Goal: Communication & Community: Answer question/provide support

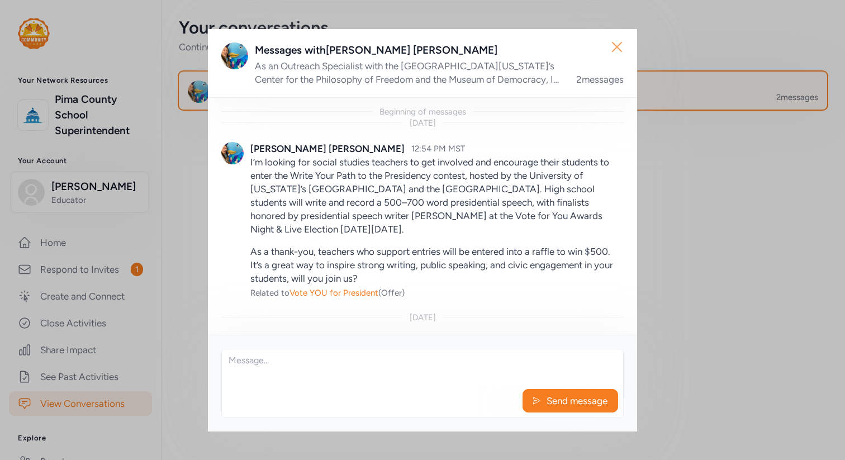
click at [619, 50] on icon "button" at bounding box center [617, 47] width 18 height 18
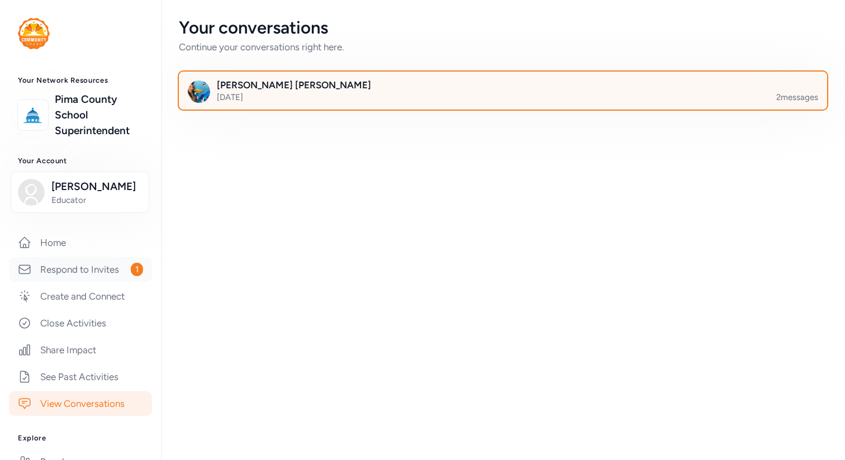
click at [121, 273] on link "Respond to Invites 1" at bounding box center [80, 269] width 143 height 25
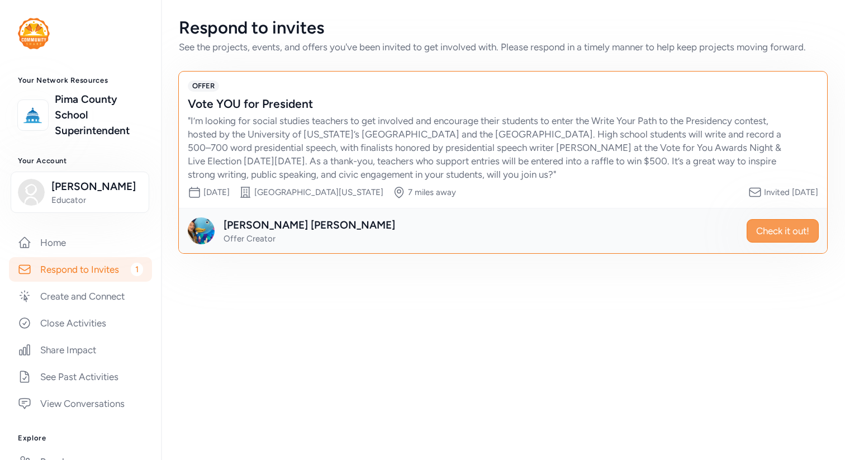
click at [769, 229] on span "Check it out!" at bounding box center [782, 230] width 53 height 13
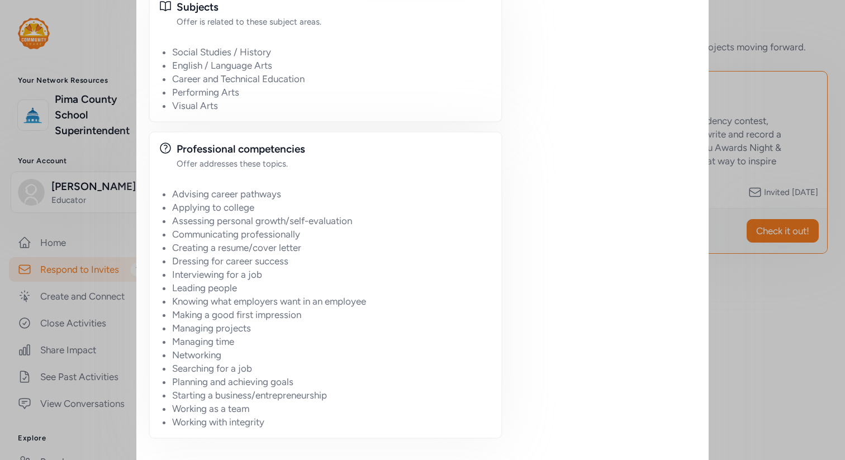
scroll to position [1114, 0]
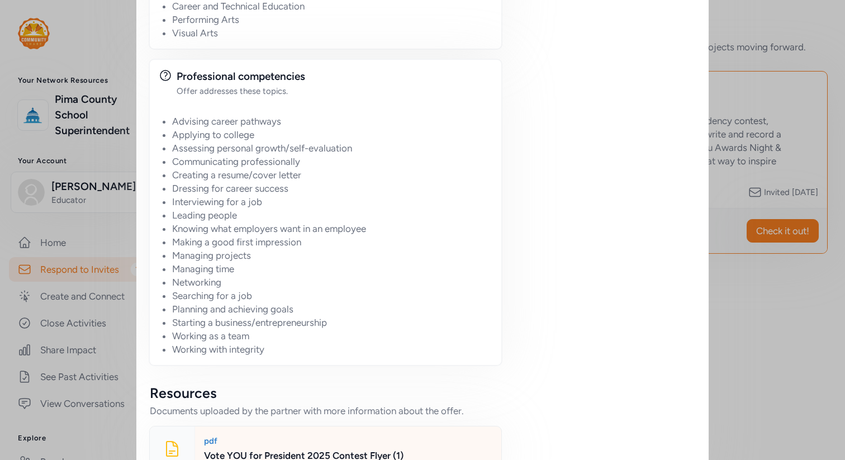
click at [363, 449] on div "Vote YOU for President 2025 Contest Flyer (1)" at bounding box center [348, 455] width 288 height 13
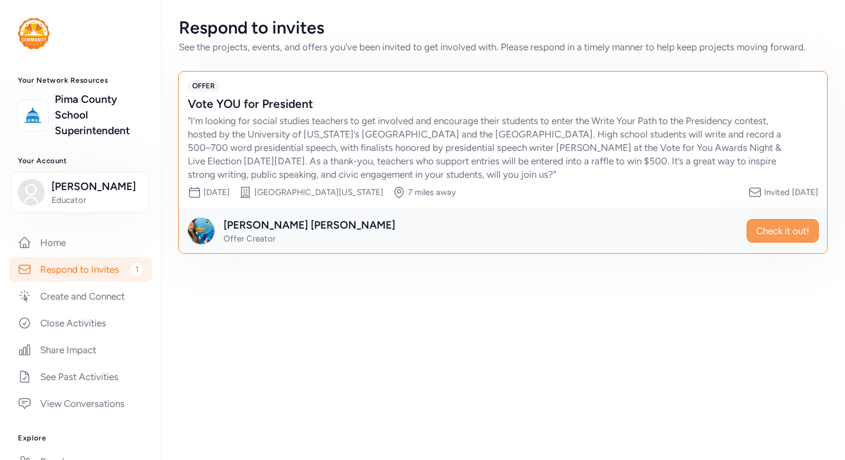
click at [796, 239] on button "Check it out!" at bounding box center [783, 230] width 72 height 23
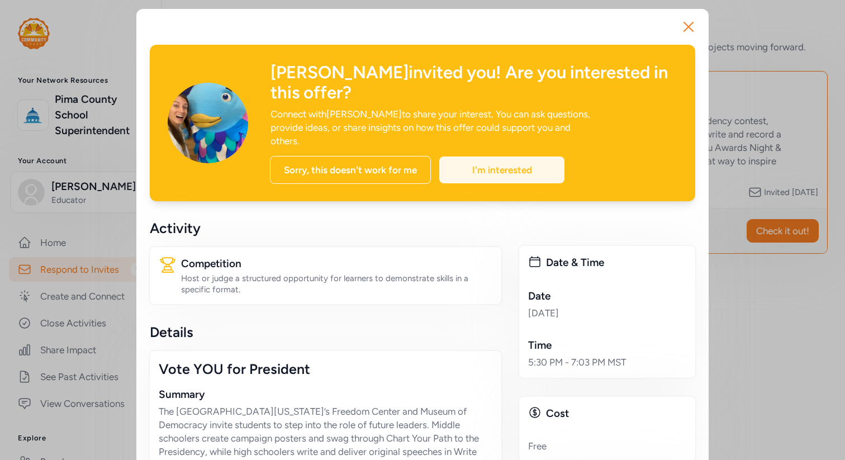
click at [523, 156] on div "I'm interested" at bounding box center [501, 169] width 125 height 27
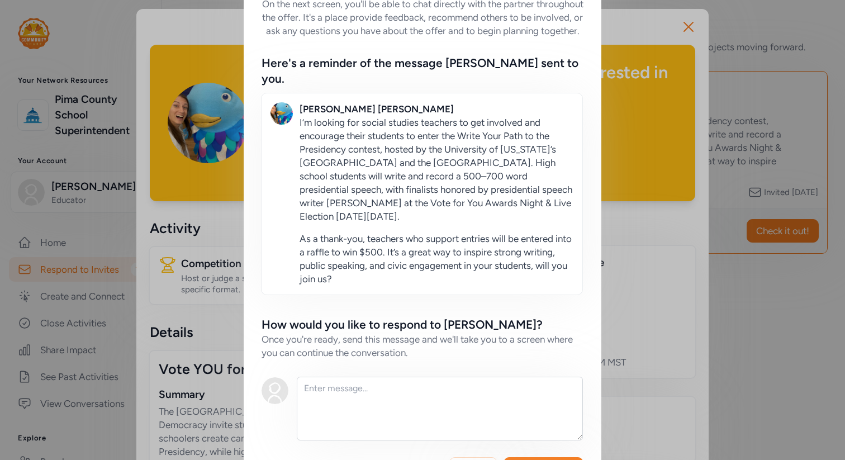
scroll to position [99, 0]
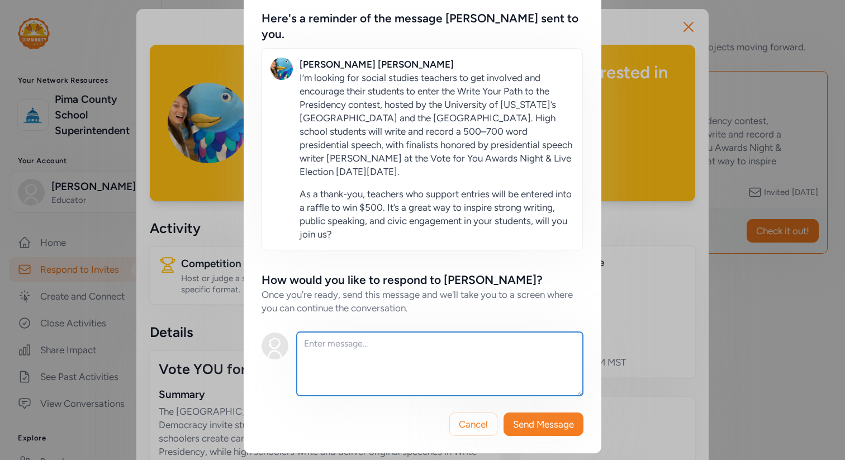
click at [402, 344] on textarea at bounding box center [440, 364] width 286 height 64
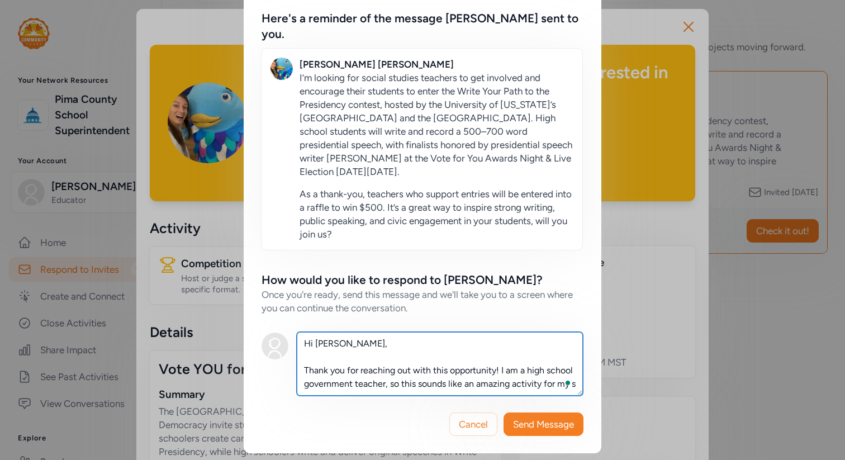
scroll to position [7, 0]
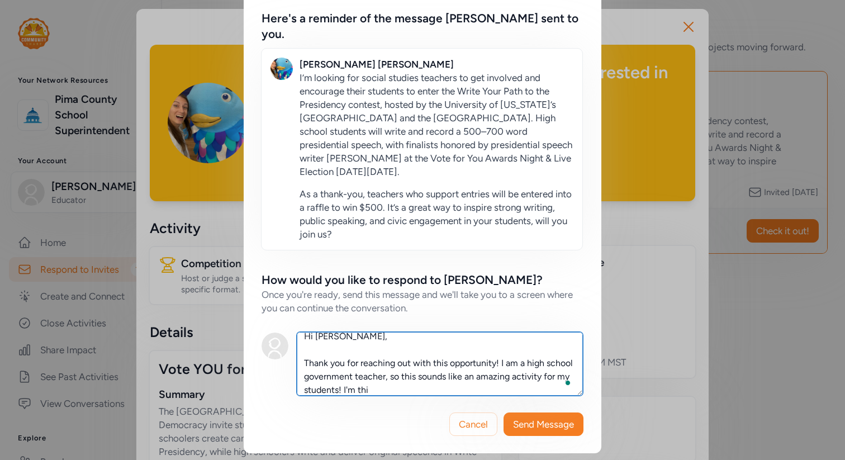
click at [385, 391] on textarea "Hi Mariah, Thank you for reaching out with this opportunity! I am a high school…" at bounding box center [440, 364] width 286 height 64
drag, startPoint x: 520, startPoint y: 363, endPoint x: 510, endPoint y: 363, distance: 10.1
click at [510, 363] on textarea "Hi Mariah, Thank you for reaching out with this opportunity! I am a high school…" at bounding box center [440, 364] width 286 height 64
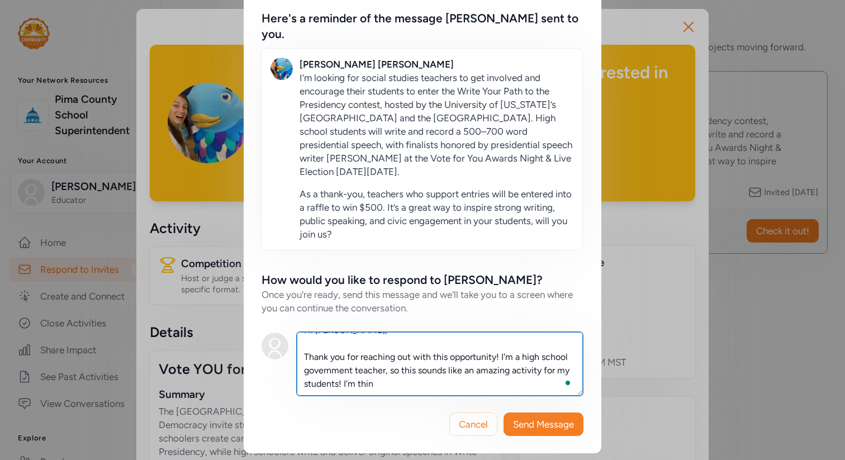
click at [424, 388] on textarea "Hi Mariah, Thank you for reaching out with this opportunity! I'm a high school …" at bounding box center [440, 364] width 286 height 64
click at [438, 383] on textarea "Hi Mariah, Thank you for reaching out with this opportunity! I'm a high school …" at bounding box center [440, 364] width 286 height 64
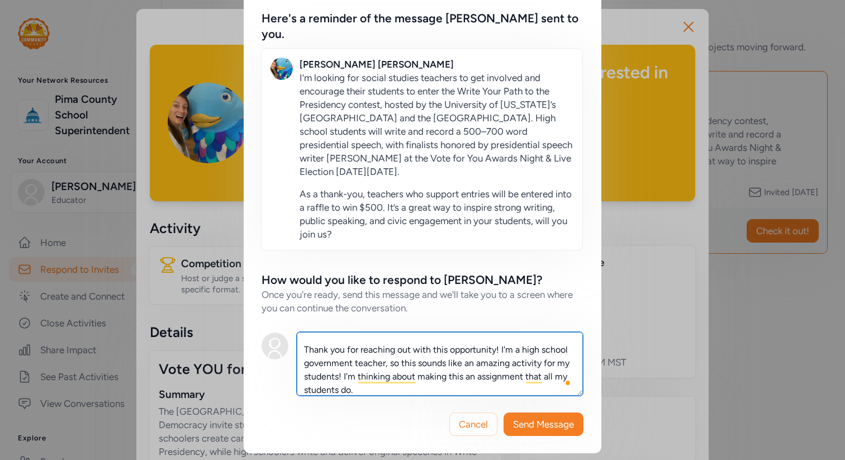
scroll to position [27, 0]
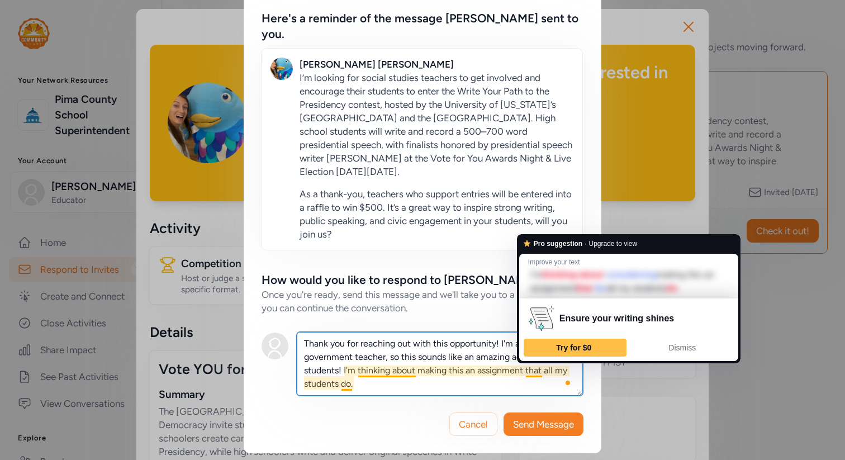
click at [398, 387] on textarea "Hi Mariah, Thank you for reaching out with this opportunity! I'm a high school …" at bounding box center [440, 364] width 286 height 64
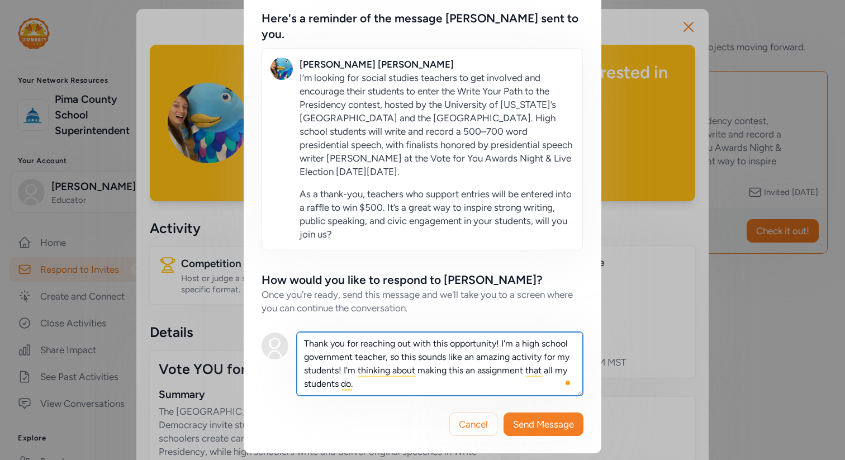
click at [398, 387] on textarea "Hi Mariah, Thank you for reaching out with this opportunity! I'm a high school …" at bounding box center [440, 364] width 286 height 64
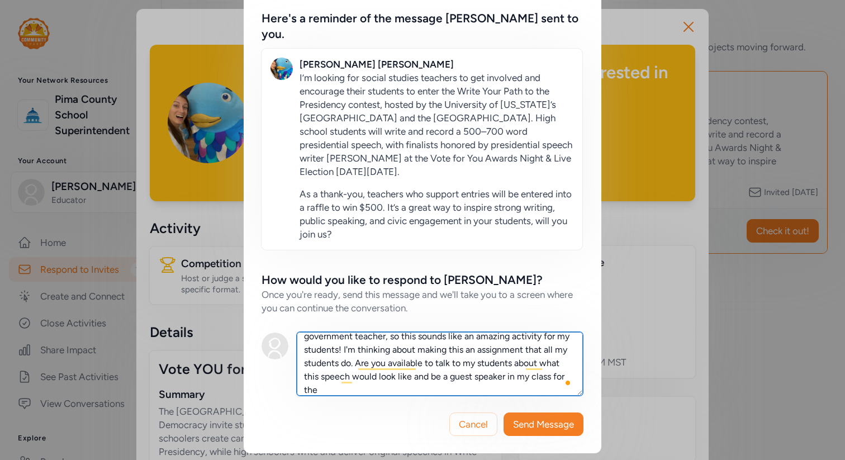
scroll to position [48, 0]
type textarea "Hi Mariah, Thank you for reaching out with this opportunity! I'm a high school …"
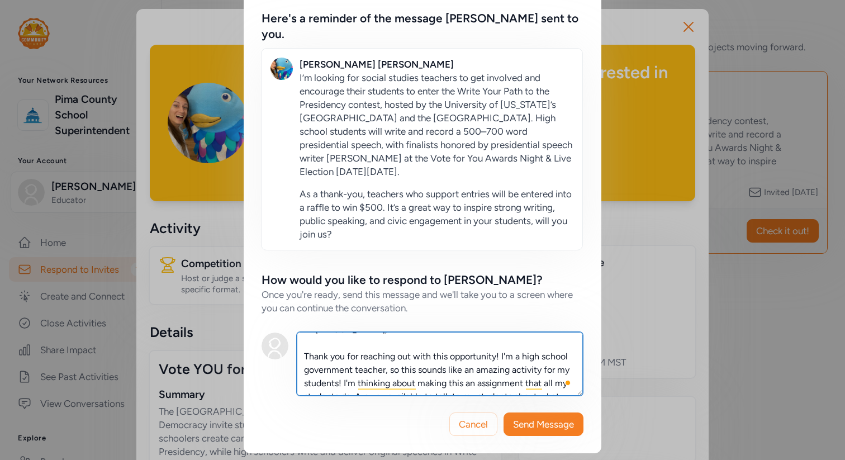
scroll to position [0, 0]
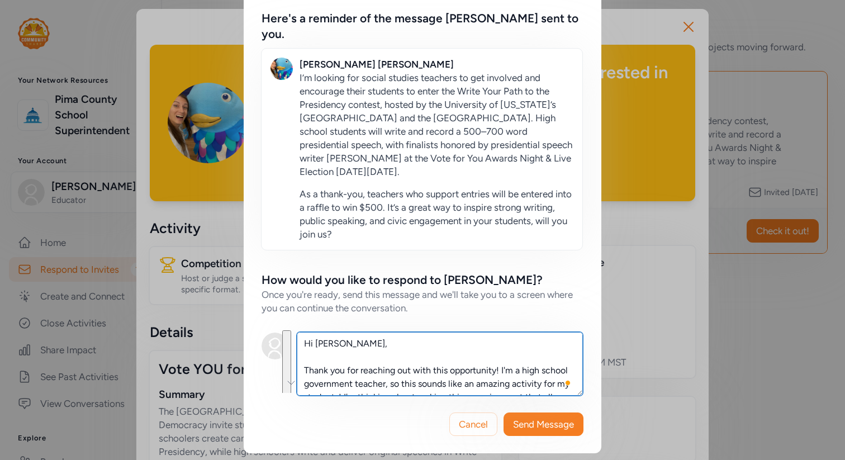
drag, startPoint x: 355, startPoint y: 381, endPoint x: 323, endPoint y: 312, distance: 75.8
click at [323, 312] on div "How would you like to respond to Mariah? Once you're ready, send this message a…" at bounding box center [423, 333] width 322 height 123
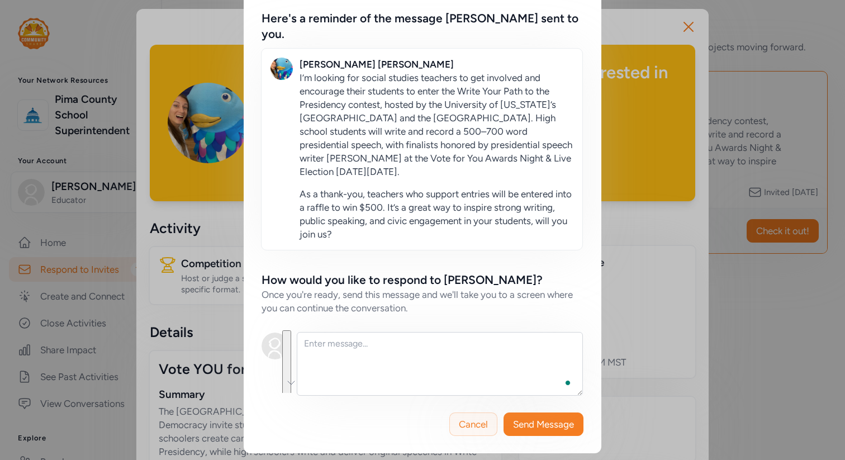
click at [464, 423] on span "Cancel" at bounding box center [473, 424] width 29 height 13
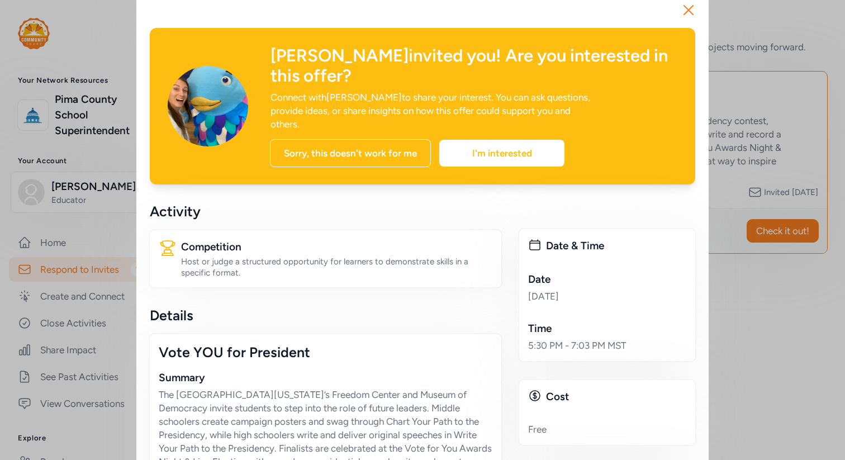
click at [518, 133] on div "Mariah invited you! Are you interested in this offer? Connect with Mariah to sh…" at bounding box center [423, 106] width 546 height 156
click at [514, 140] on div "I'm interested" at bounding box center [501, 153] width 125 height 27
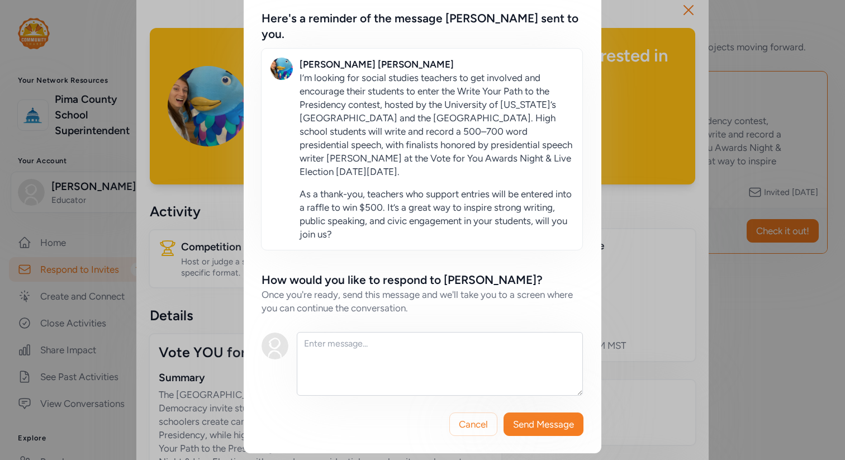
click at [205, 317] on div "Continue Connecting On the next screen, you'll be able to chat directly with th…" at bounding box center [422, 181] width 845 height 561
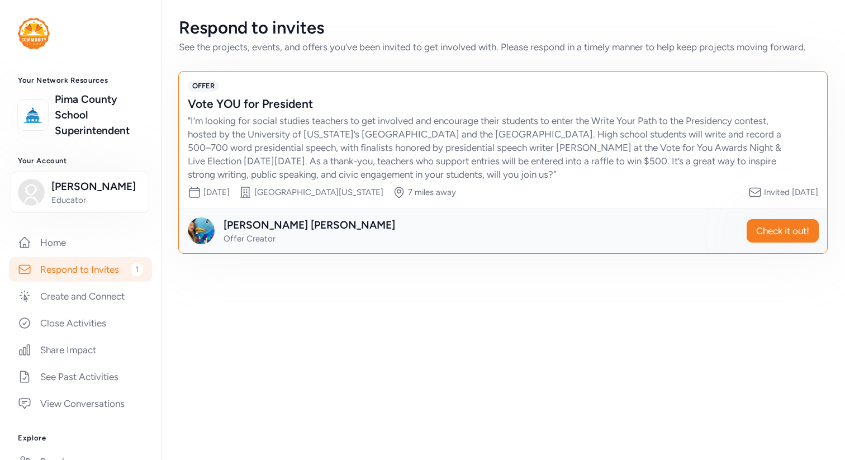
click at [562, 96] on div "Vote YOU for President" at bounding box center [492, 104] width 608 height 16
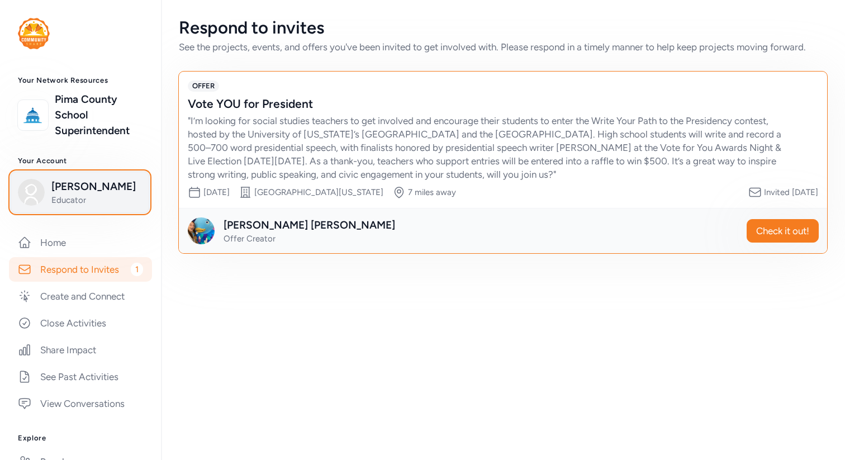
click at [131, 196] on span "Educator" at bounding box center [96, 200] width 91 height 11
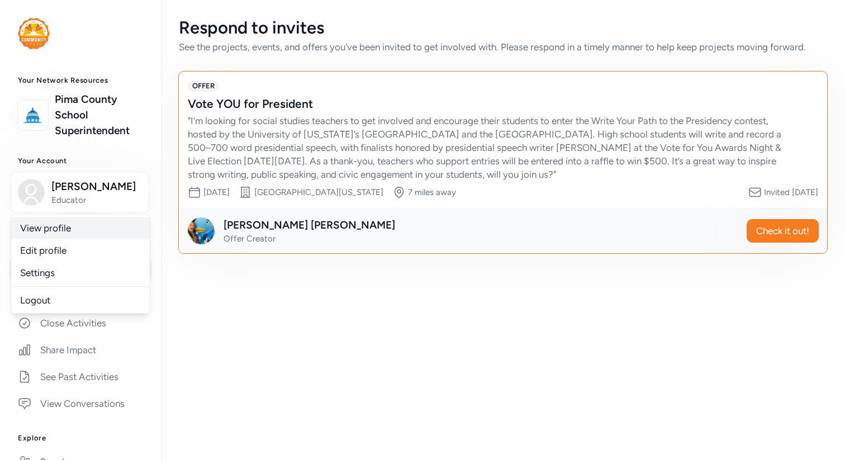
click at [121, 231] on link "View profile" at bounding box center [80, 228] width 139 height 22
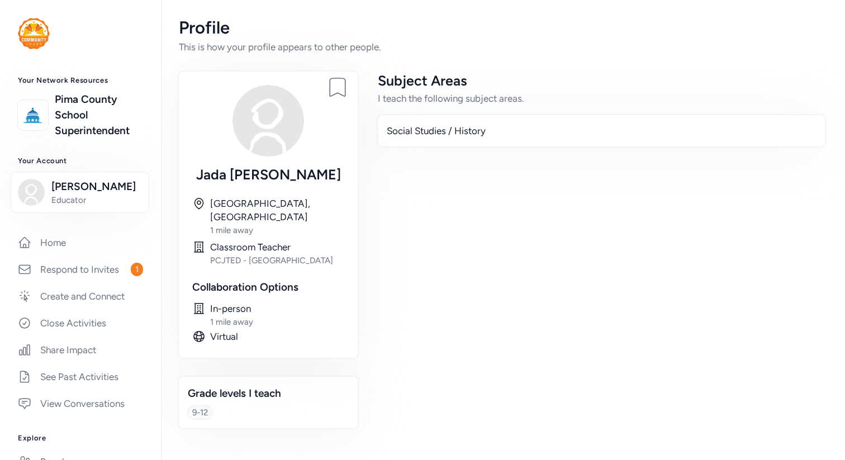
click at [289, 120] on img at bounding box center [269, 121] width 72 height 72
click at [74, 338] on link "Share Impact" at bounding box center [80, 350] width 143 height 25
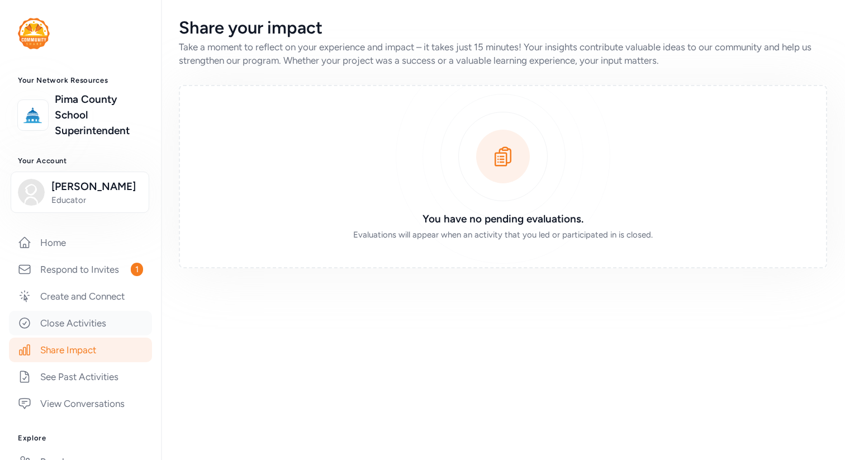
click at [72, 324] on link "Close Activities" at bounding box center [80, 323] width 143 height 25
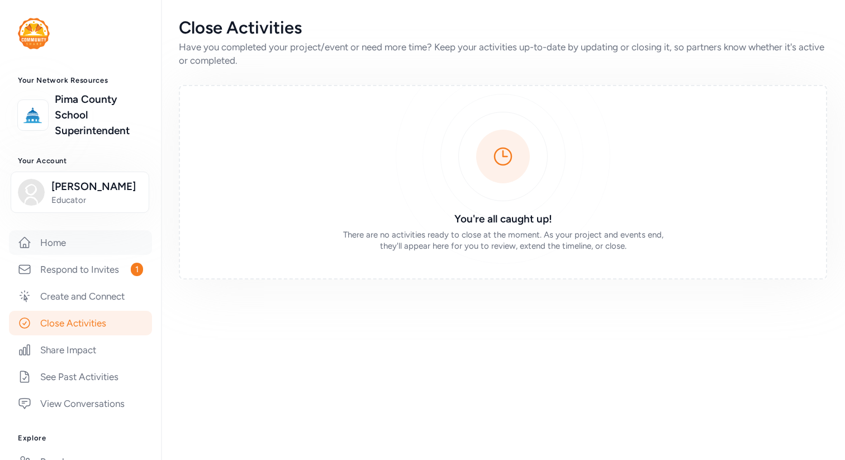
click at [83, 244] on link "Home" at bounding box center [80, 242] width 143 height 25
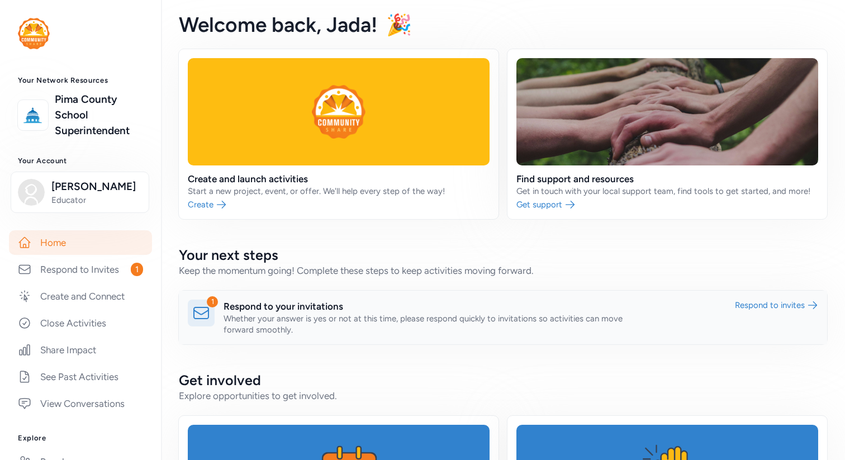
click at [243, 314] on link at bounding box center [503, 318] width 648 height 54
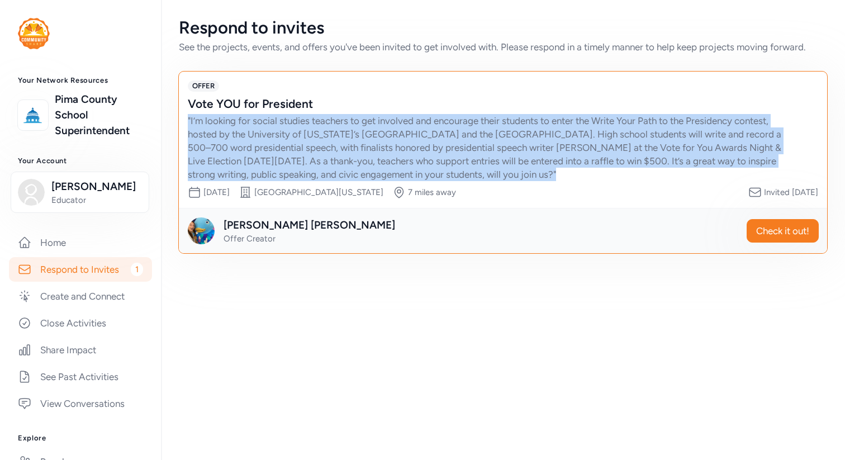
drag, startPoint x: 539, startPoint y: 173, endPoint x: 183, endPoint y: 123, distance: 359.5
click at [183, 123] on div "OFFER Vote YOU for President " I’m looking for social studies teachers to get i…" at bounding box center [503, 140] width 648 height 136
copy div "" I’m looking for social studies teachers to get involved and encourage their s…"
click at [775, 229] on span "Check it out!" at bounding box center [782, 230] width 53 height 13
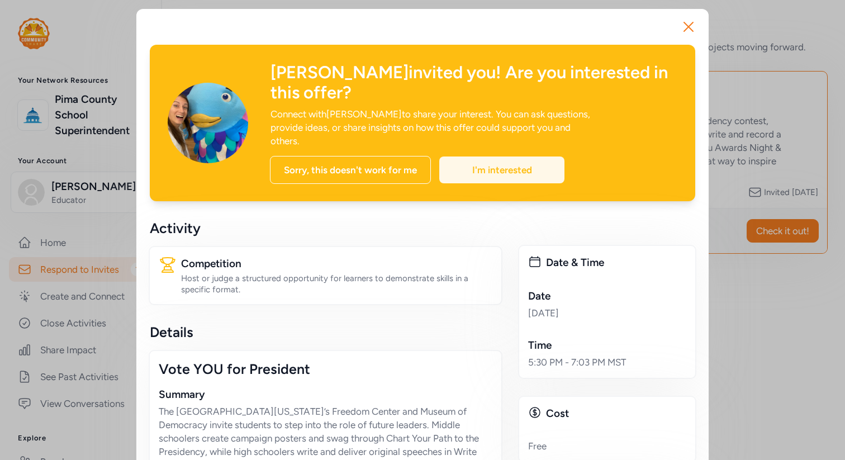
click at [472, 156] on div "I'm interested" at bounding box center [501, 169] width 125 height 27
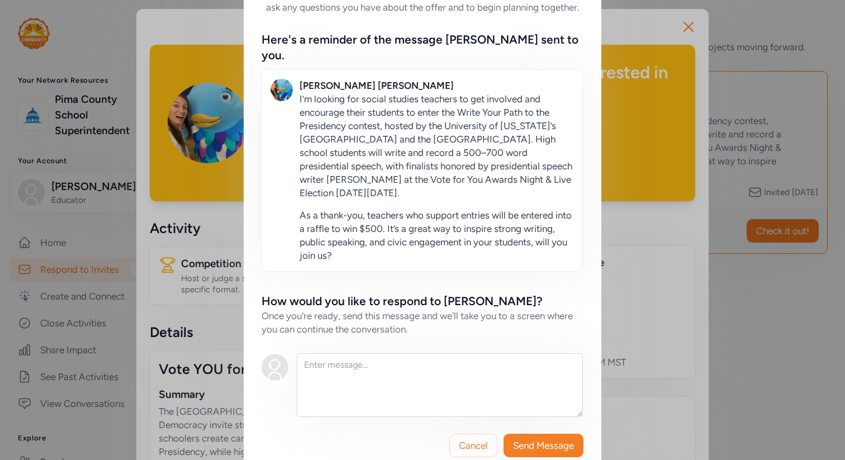
scroll to position [99, 0]
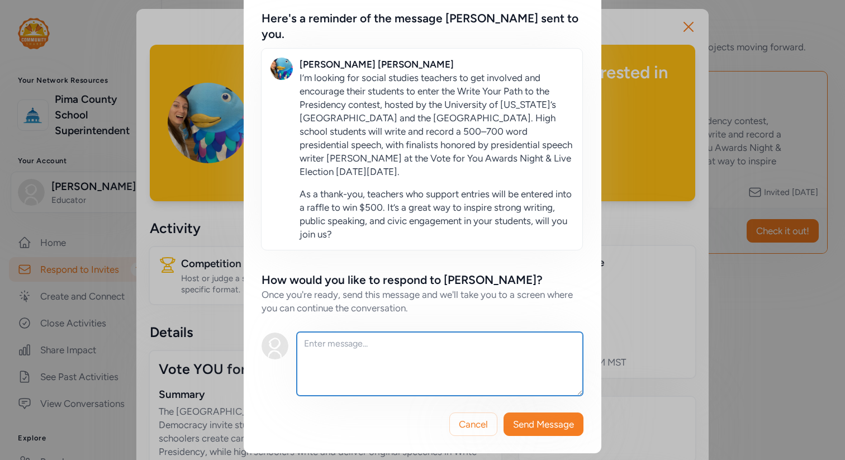
click at [329, 345] on textarea at bounding box center [440, 364] width 286 height 64
paste textarea "Lo [Ips Dolo], Sitam con adi elitsed doe “Tempo Inci Utla et dol Magnaaliqu” en…"
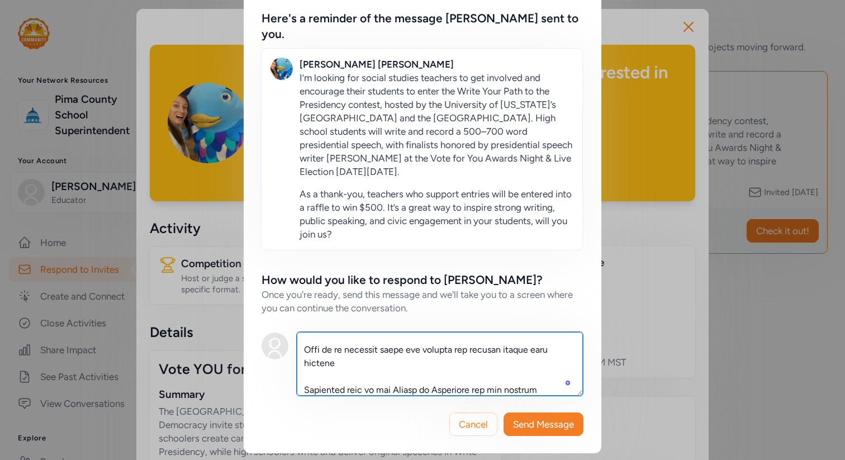
scroll to position [201, 0]
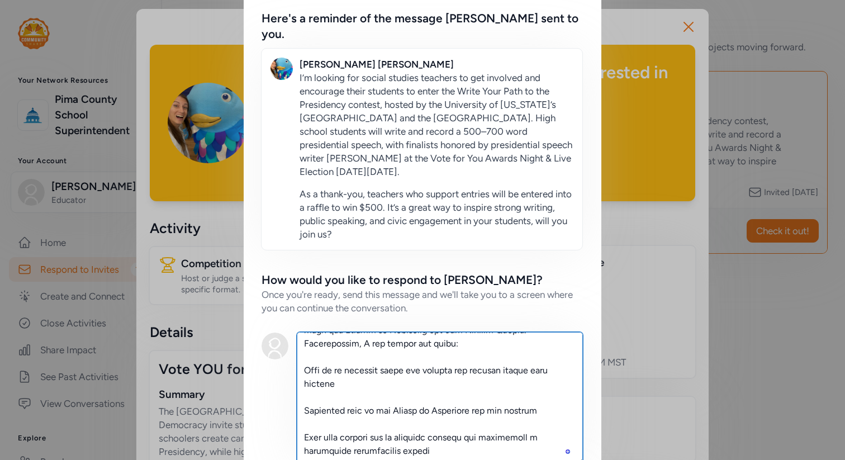
drag, startPoint x: 580, startPoint y: 391, endPoint x: 689, endPoint y: 459, distance: 128.9
click at [689, 459] on div "Continue Connecting On the next screen, you'll be able to chat directly with th…" at bounding box center [422, 216] width 845 height 630
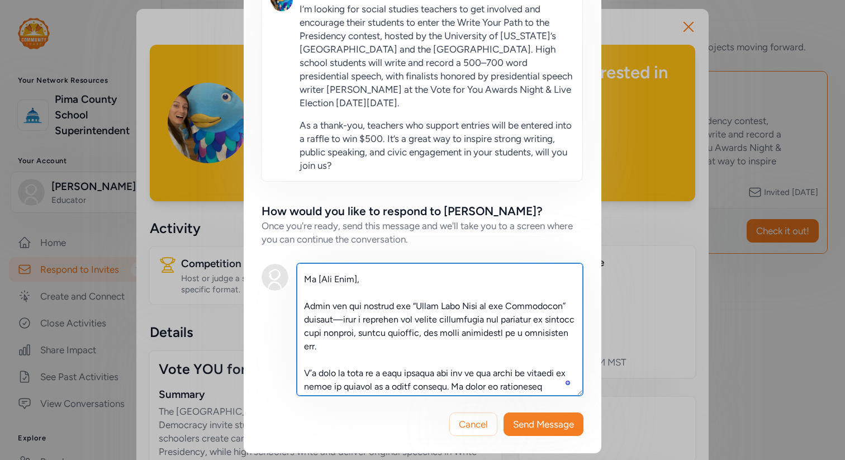
scroll to position [0, 0]
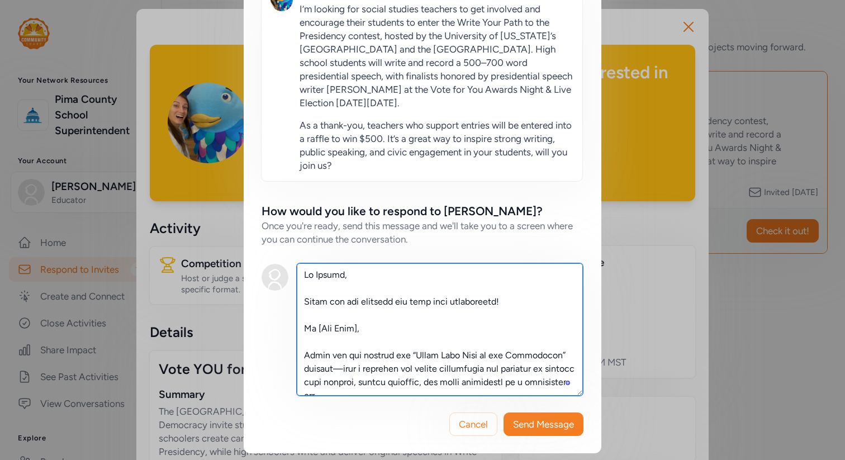
drag, startPoint x: 386, startPoint y: 329, endPoint x: 305, endPoint y: 329, distance: 81.0
click at [305, 329] on textarea "To enrich screen reader interactions, please activate Accessibility in Grammarl…" at bounding box center [440, 329] width 286 height 132
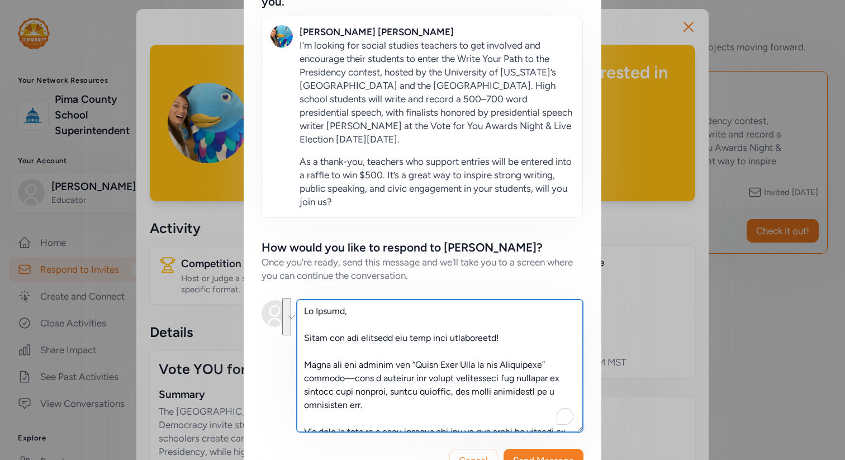
drag, startPoint x: 384, startPoint y: 406, endPoint x: 304, endPoint y: 365, distance: 89.7
click at [304, 365] on textarea "To enrich screen reader interactions, please activate Accessibility in Grammarl…" at bounding box center [440, 366] width 286 height 132
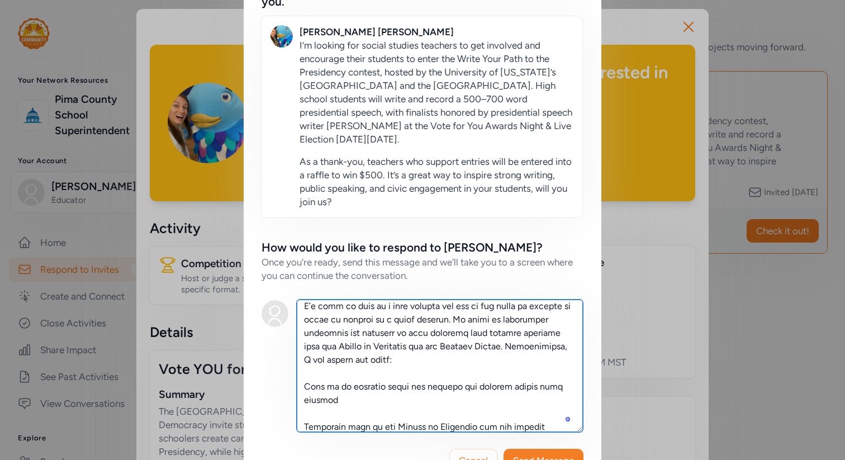
drag, startPoint x: 517, startPoint y: 355, endPoint x: 503, endPoint y: 345, distance: 16.9
click at [503, 345] on textarea "To enrich screen reader interactions, please activate Accessibility in Grammarl…" at bounding box center [440, 366] width 286 height 132
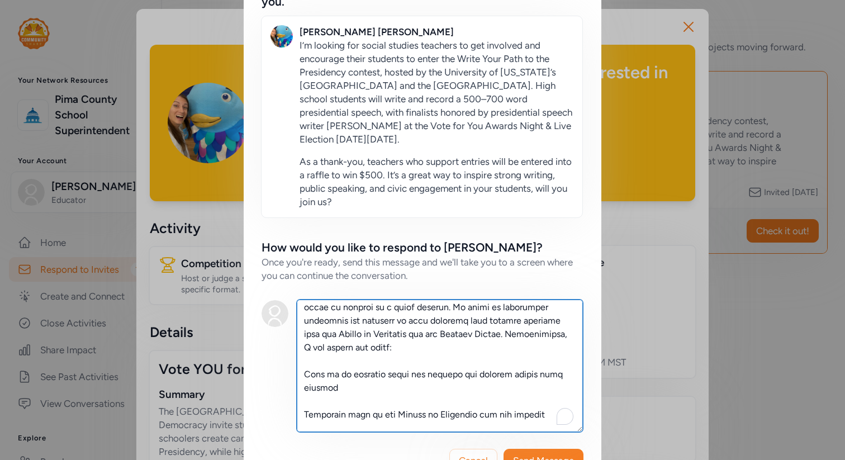
click at [411, 325] on textarea "To enrich screen reader interactions, please activate Accessibility in Grammarl…" at bounding box center [440, 366] width 286 height 132
click at [407, 347] on textarea "To enrich screen reader interactions, please activate Accessibility in Grammarl…" at bounding box center [440, 366] width 286 height 132
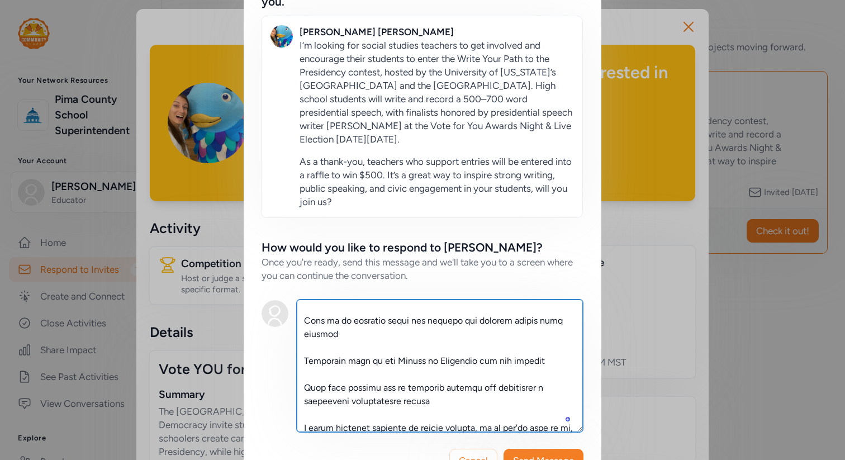
click at [371, 329] on textarea "To enrich screen reader interactions, please activate Accessibility in Grammarl…" at bounding box center [440, 366] width 286 height 132
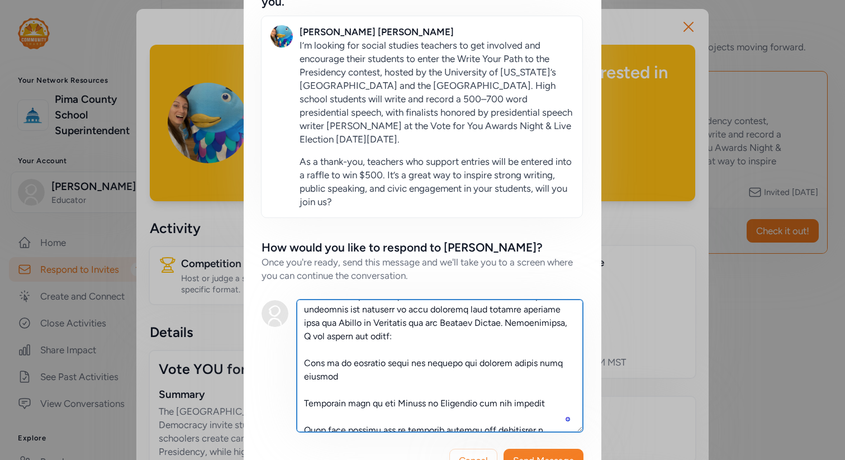
click at [309, 360] on textarea "To enrich screen reader interactions, please activate Accessibility in Grammarl…" at bounding box center [440, 366] width 286 height 132
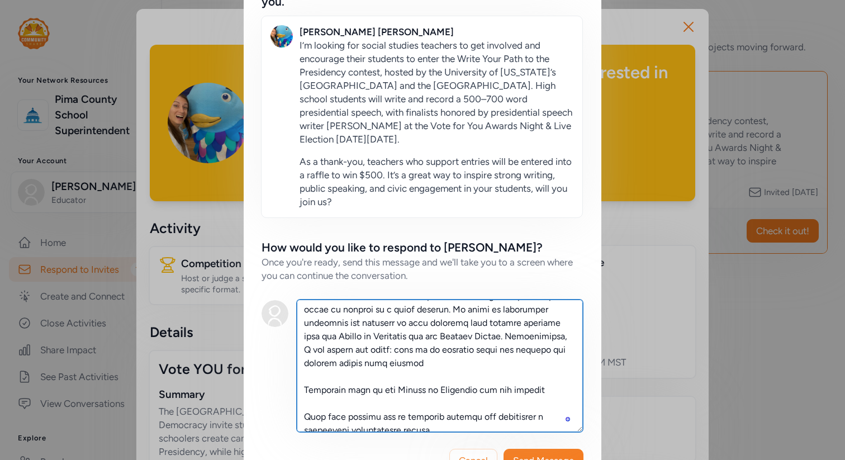
click at [425, 357] on textarea "To enrich screen reader interactions, please activate Accessibility in Grammarl…" at bounding box center [440, 366] width 286 height 132
click at [306, 389] on textarea "To enrich screen reader interactions, please activate Accessibility in Grammarl…" at bounding box center [440, 366] width 286 height 132
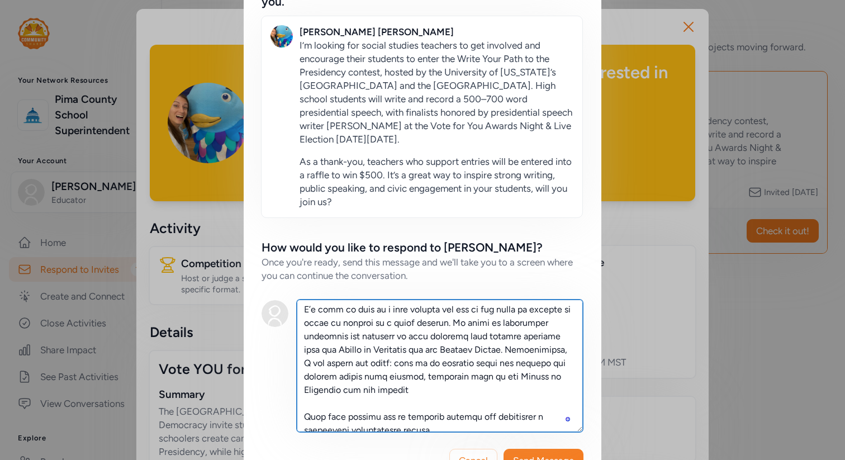
click at [411, 390] on textarea "To enrich screen reader interactions, please activate Accessibility in Grammarl…" at bounding box center [440, 366] width 286 height 132
click at [313, 415] on textarea "To enrich screen reader interactions, please activate Accessibility in Grammarl…" at bounding box center [440, 366] width 286 height 132
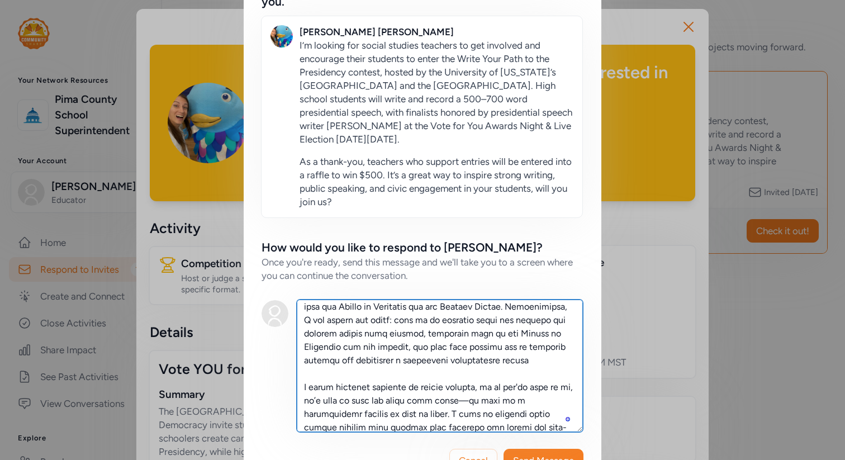
click at [563, 362] on textarea "To enrich screen reader interactions, please activate Accessibility in Grammarl…" at bounding box center [440, 366] width 286 height 132
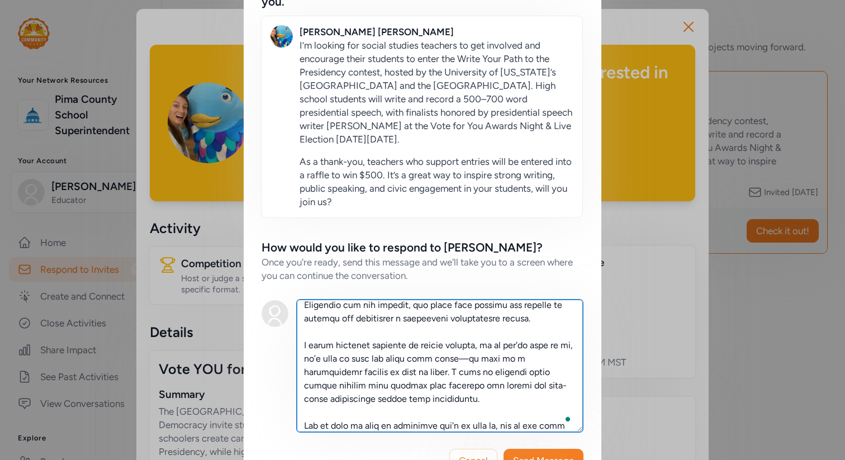
drag, startPoint x: 469, startPoint y: 344, endPoint x: 416, endPoint y: 344, distance: 52.5
click at [416, 345] on textarea "To enrich screen reader interactions, please activate Accessibility in Grammarl…" at bounding box center [440, 366] width 286 height 132
click at [416, 344] on textarea "To enrich screen reader interactions, please activate Accessibility in Grammarl…" at bounding box center [440, 366] width 286 height 132
drag, startPoint x: 415, startPoint y: 344, endPoint x: 467, endPoint y: 344, distance: 51.4
click at [467, 344] on textarea "To enrich screen reader interactions, please activate Accessibility in Grammarl…" at bounding box center [440, 366] width 286 height 132
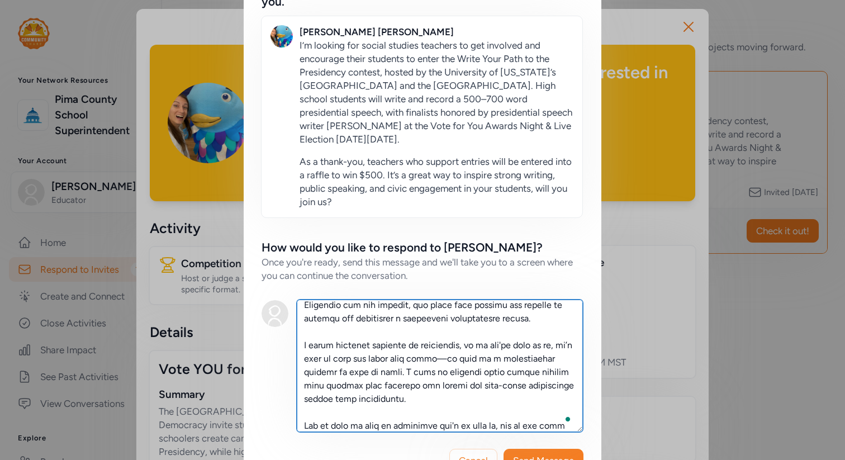
drag, startPoint x: 557, startPoint y: 343, endPoint x: 578, endPoint y: 342, distance: 21.3
click at [578, 344] on textarea "To enrich screen reader interactions, please activate Accessibility in Grammarl…" at bounding box center [440, 366] width 286 height 132
click at [440, 358] on textarea "To enrich screen reader interactions, please activate Accessibility in Grammarl…" at bounding box center [440, 366] width 286 height 132
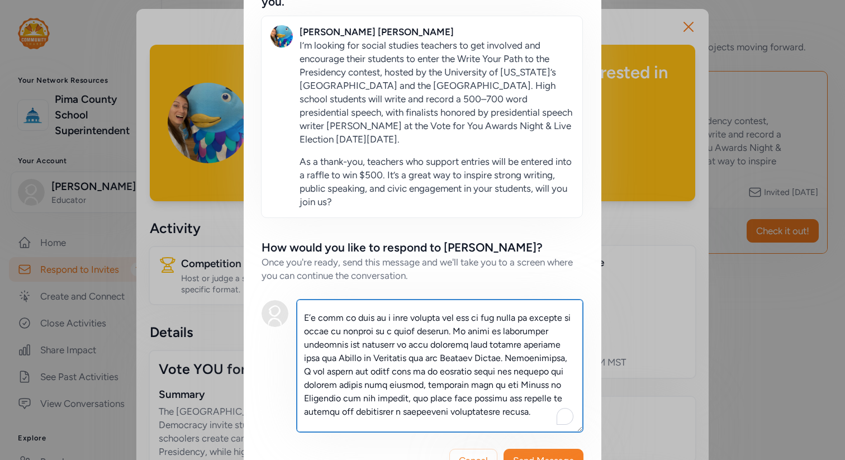
drag, startPoint x: 445, startPoint y: 330, endPoint x: 297, endPoint y: 317, distance: 148.6
click at [297, 317] on div "Continue Connecting On the next screen, you'll be able to chat directly with th…" at bounding box center [423, 184] width 358 height 612
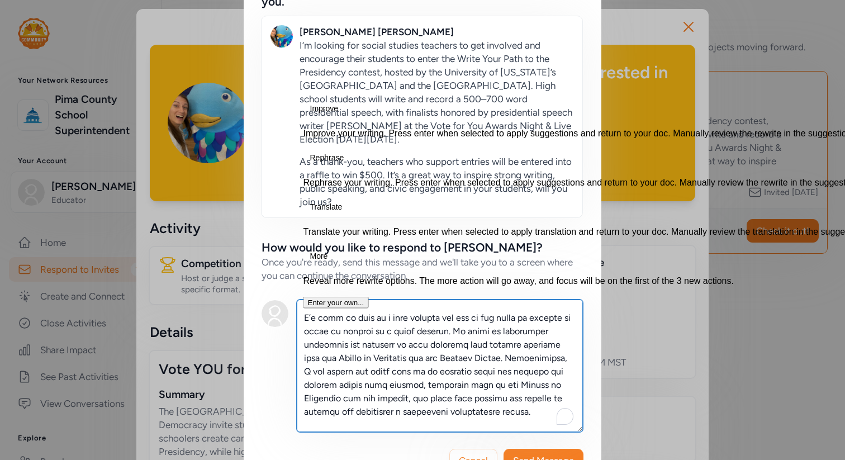
click at [531, 311] on textarea "To enrich screen reader interactions, please activate Accessibility in Grammarl…" at bounding box center [440, 366] width 286 height 132
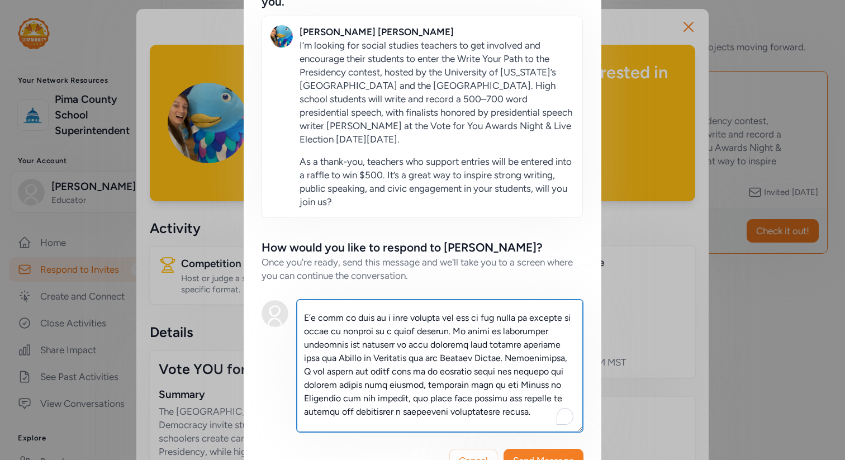
drag, startPoint x: 521, startPoint y: 317, endPoint x: 303, endPoint y: 319, distance: 218.0
click at [303, 320] on textarea "To enrich screen reader interactions, please activate Accessibility in Grammarl…" at bounding box center [440, 366] width 286 height 132
click at [382, 391] on textarea "To enrich screen reader interactions, please activate Accessibility in Grammarl…" at bounding box center [440, 366] width 286 height 132
drag, startPoint x: 547, startPoint y: 382, endPoint x: 377, endPoint y: 386, distance: 169.4
click at [378, 386] on textarea "To enrich screen reader interactions, please activate Accessibility in Grammarl…" at bounding box center [440, 366] width 286 height 132
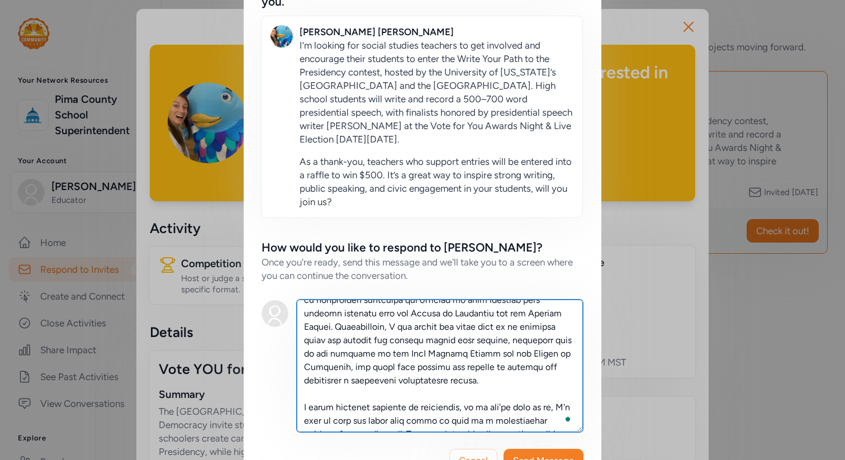
scroll to position [97, 0]
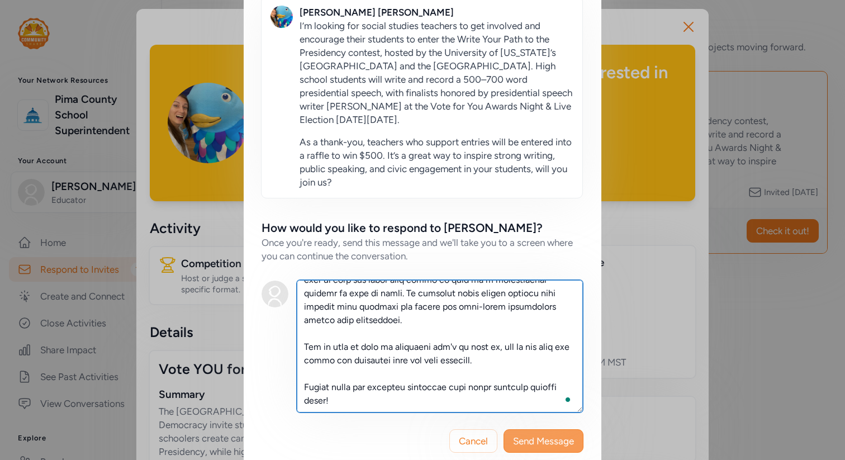
type textarea "Hi Mariah, Thank you for reaching out with this opportunity! I will definitely …"
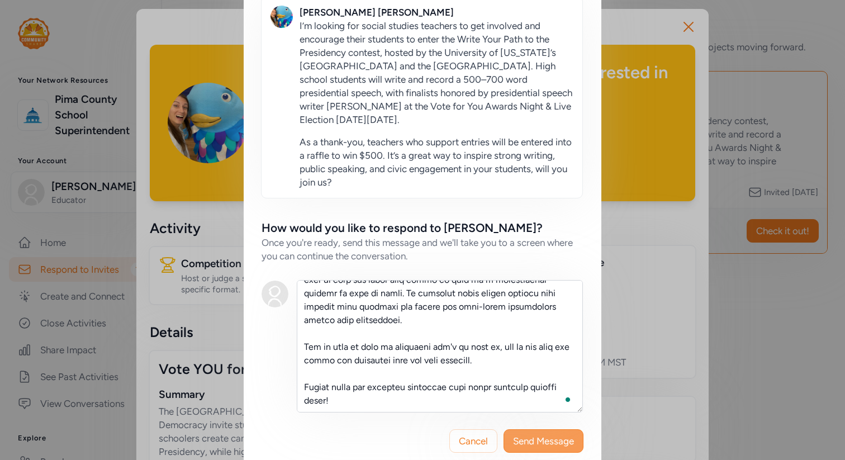
click at [573, 439] on span "Send Message" at bounding box center [543, 440] width 61 height 13
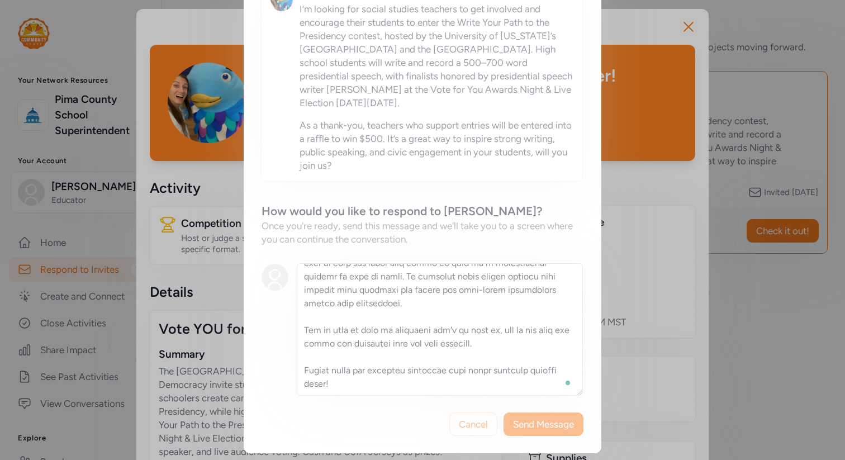
click at [366, 298] on div "Continue Connecting On the next screen, you'll be able to chat directly with th…" at bounding box center [423, 147] width 358 height 612
drag, startPoint x: 342, startPoint y: 382, endPoint x: 321, endPoint y: 267, distance: 116.4
click at [321, 267] on div "Continue Connecting On the next screen, you'll be able to chat directly with th…" at bounding box center [423, 147] width 358 height 612
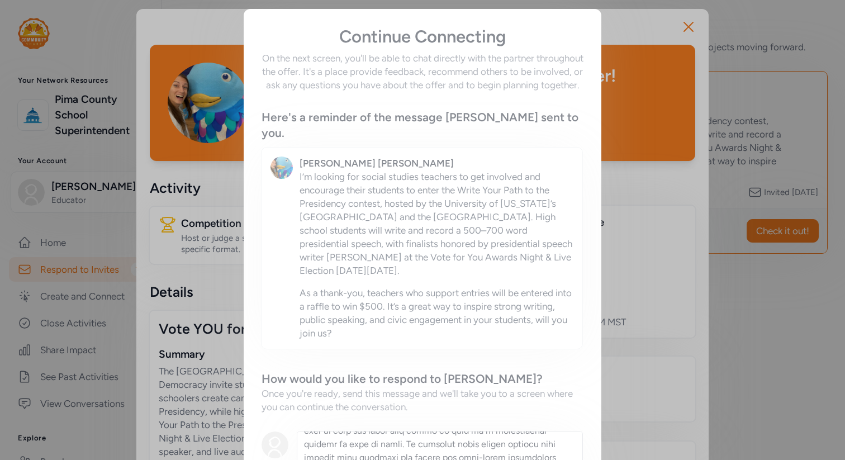
click at [320, 100] on div "Continue Connecting On the next screen, you'll be able to chat directly with th…" at bounding box center [423, 315] width 358 height 612
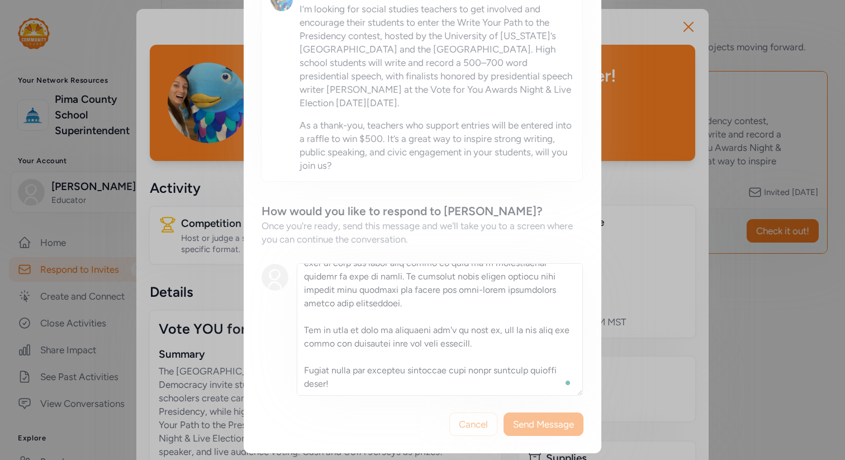
drag, startPoint x: 320, startPoint y: 267, endPoint x: 385, endPoint y: 383, distance: 133.9
click at [385, 384] on div "Continue Connecting On the next screen, you'll be able to chat directly with th…" at bounding box center [423, 147] width 358 height 612
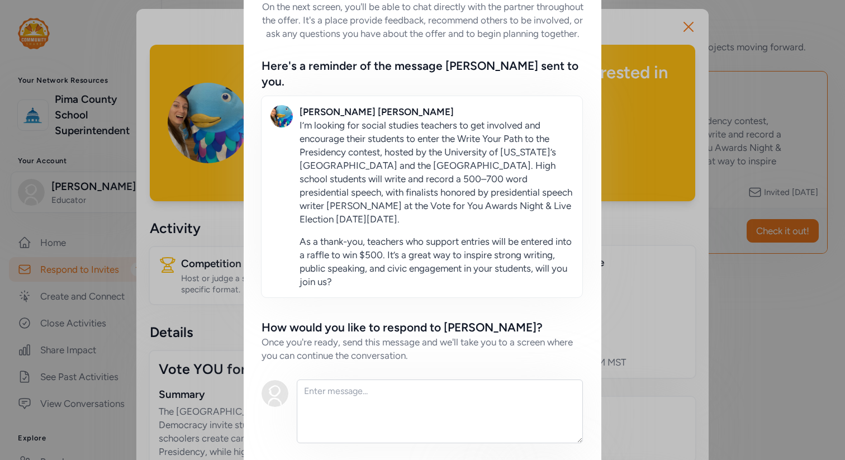
scroll to position [99, 0]
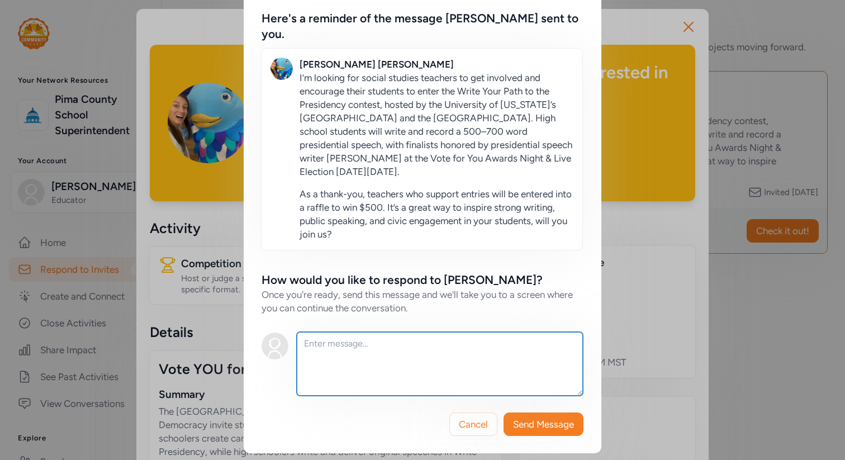
click at [353, 368] on textarea at bounding box center [440, 364] width 286 height 64
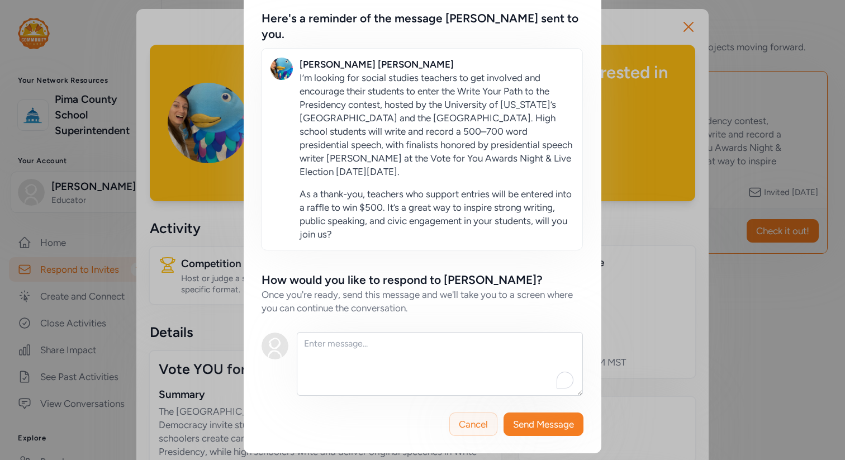
click at [473, 422] on span "Cancel" at bounding box center [473, 424] width 29 height 13
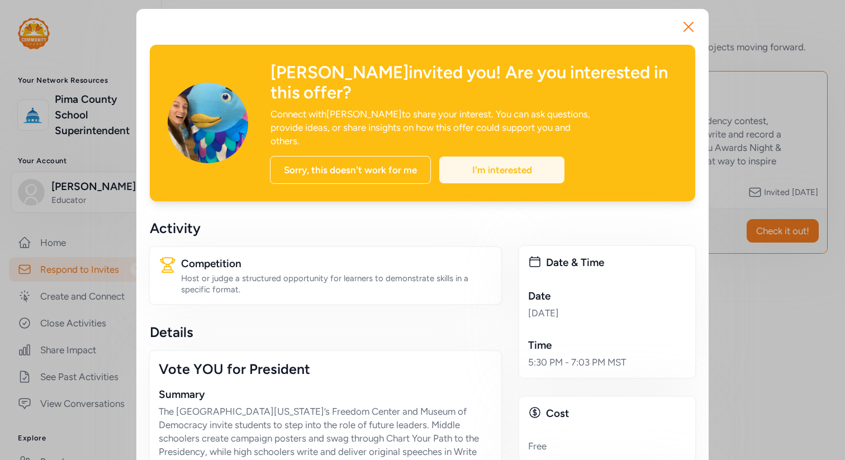
click at [518, 156] on div "I'm interested" at bounding box center [501, 169] width 125 height 27
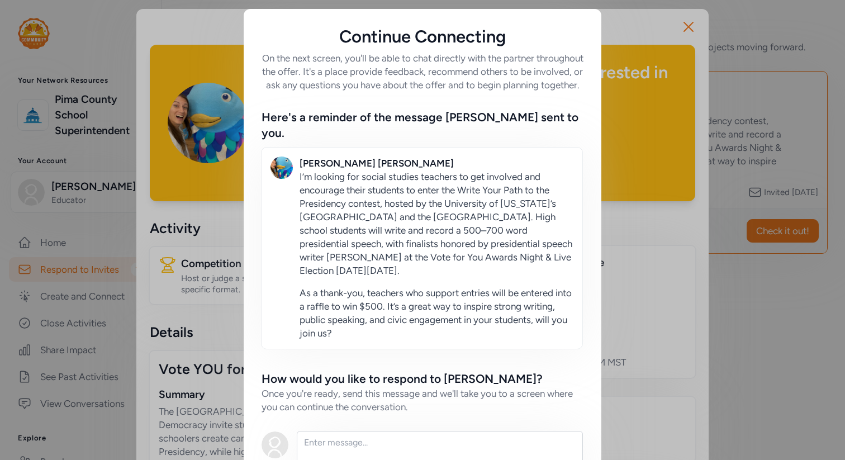
scroll to position [99, 0]
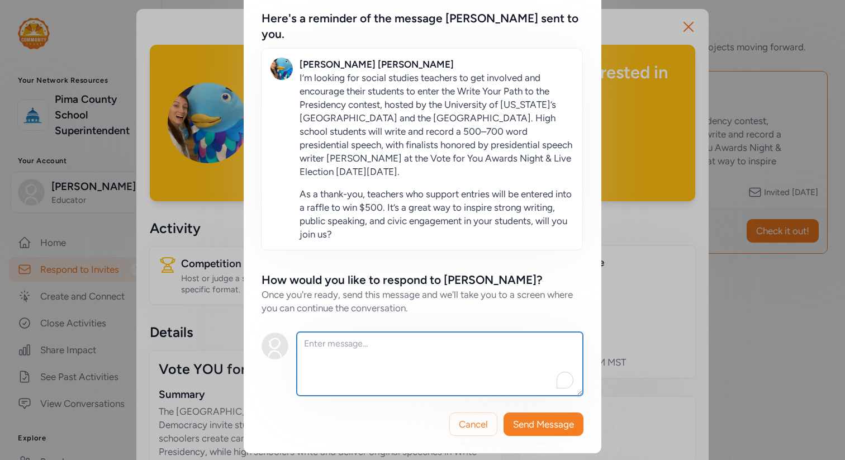
click at [375, 367] on textarea "To enrich screen reader interactions, please activate Accessibility in Grammarl…" at bounding box center [440, 364] width 286 height 64
paste textarea "Lo [Ips Dolo], Sitam con adi elitsed doe “Tempo Inci Utla et dol Magnaaliqu” en…"
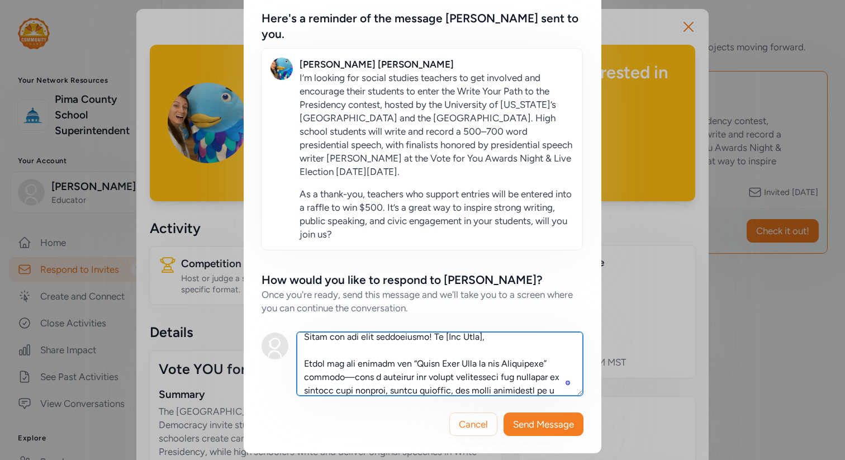
scroll to position [60, 0]
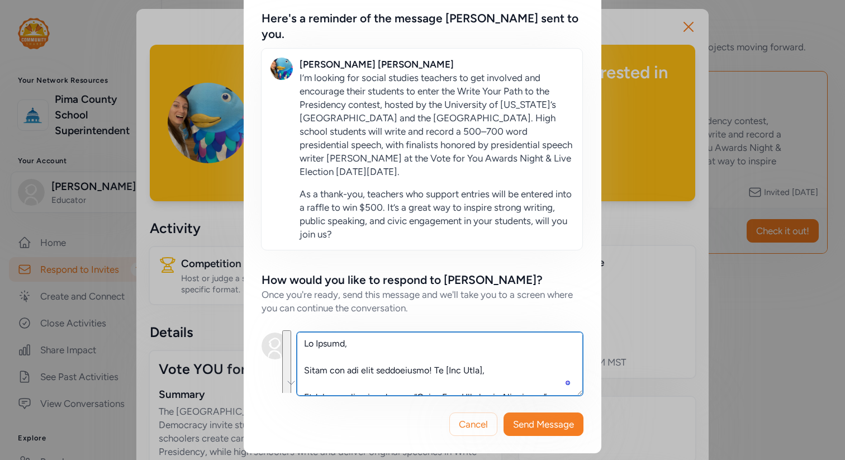
drag, startPoint x: 442, startPoint y: 380, endPoint x: 431, endPoint y: 370, distance: 14.2
click at [431, 370] on textarea "To enrich screen reader interactions, please activate Accessibility in Grammarl…" at bounding box center [440, 364] width 286 height 64
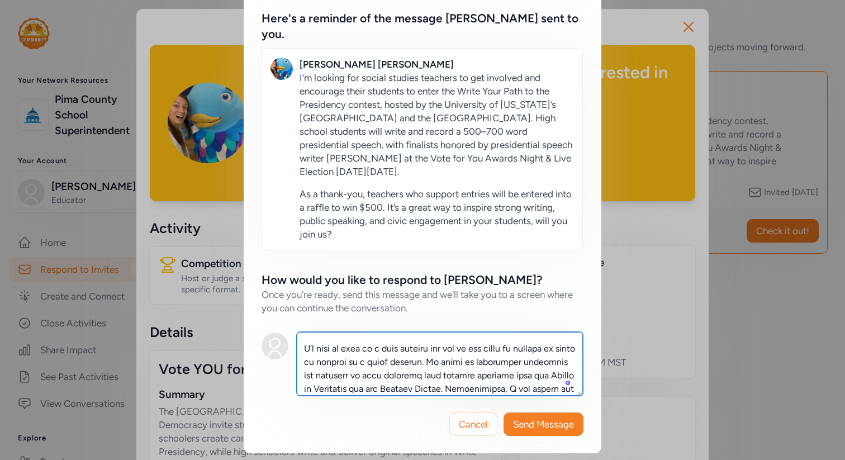
drag, startPoint x: 507, startPoint y: 347, endPoint x: 302, endPoint y: 345, distance: 204.6
click at [302, 346] on textarea "To enrich screen reader interactions, please activate Accessibility in Grammarl…" at bounding box center [440, 364] width 286 height 64
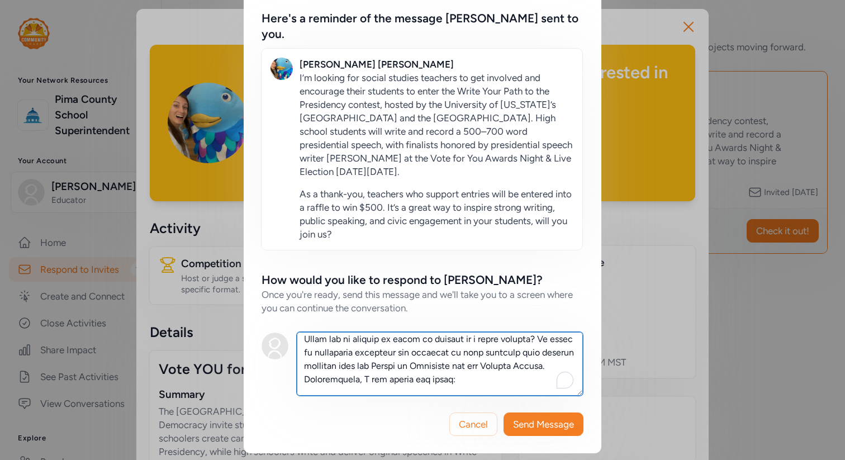
drag, startPoint x: 369, startPoint y: 380, endPoint x: 414, endPoint y: 361, distance: 48.8
click at [414, 361] on textarea "To enrich screen reader interactions, please activate Accessibility in Grammarl…" at bounding box center [440, 364] width 286 height 64
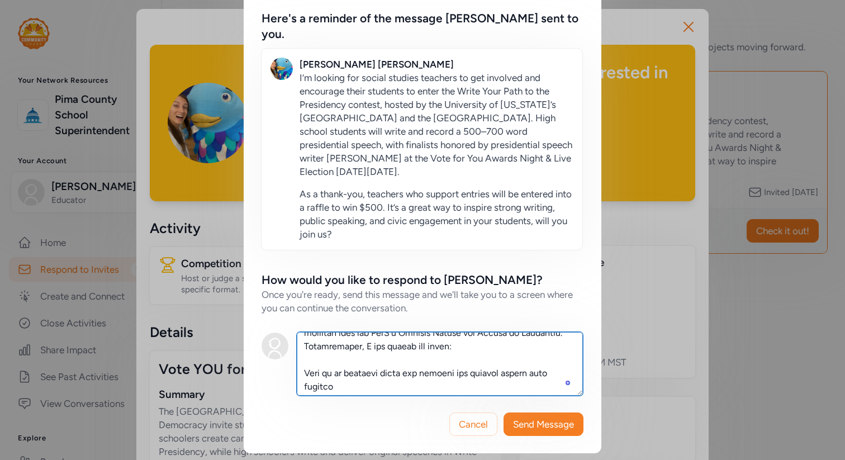
drag, startPoint x: 354, startPoint y: 347, endPoint x: 507, endPoint y: 345, distance: 153.7
click at [508, 346] on textarea "To enrich screen reader interactions, please activate Accessibility in Grammarl…" at bounding box center [440, 364] width 286 height 64
drag, startPoint x: 384, startPoint y: 373, endPoint x: 319, endPoint y: 372, distance: 64.8
click at [319, 373] on textarea "To enrich screen reader interactions, please activate Accessibility in Grammarl…" at bounding box center [440, 364] width 286 height 64
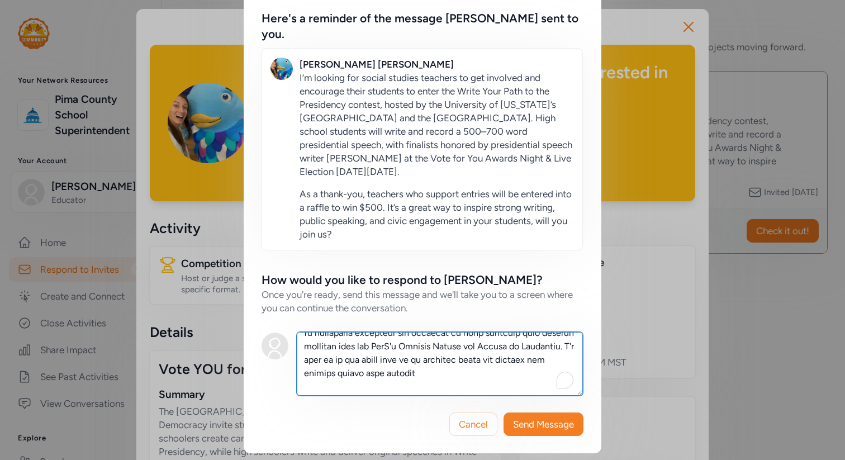
click at [477, 370] on textarea "To enrich screen reader interactions, please activate Accessibility in Grammarl…" at bounding box center [440, 364] width 286 height 64
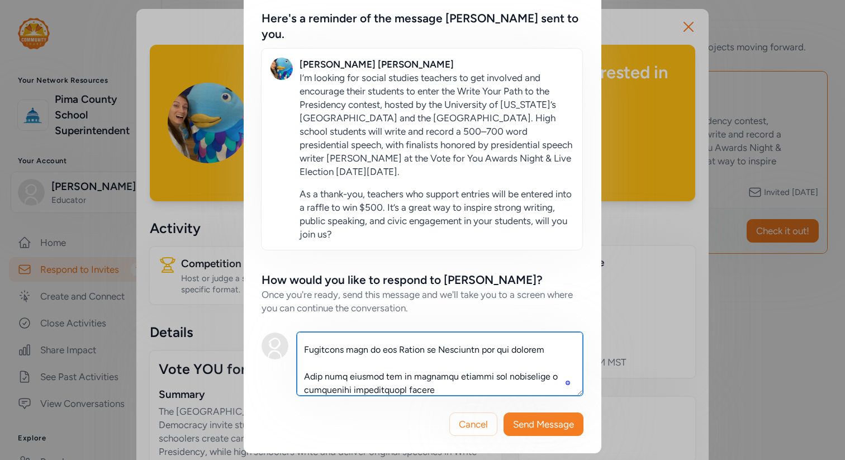
click at [305, 350] on textarea "To enrich screen reader interactions, please activate Accessibility in Grammarl…" at bounding box center [440, 364] width 286 height 64
click at [395, 350] on textarea "To enrich screen reader interactions, please activate Accessibility in Grammarl…" at bounding box center [440, 364] width 286 height 64
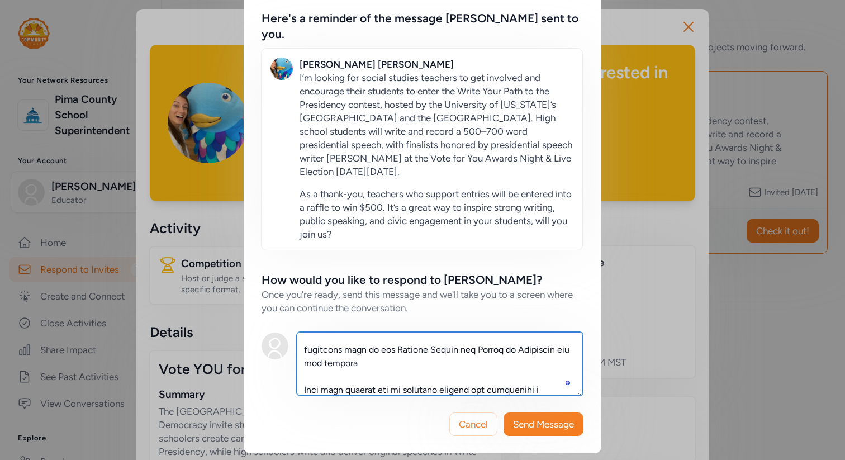
click at [331, 364] on textarea "To enrich screen reader interactions, please activate Accessibility in Grammarl…" at bounding box center [440, 364] width 286 height 64
drag, startPoint x: 369, startPoint y: 361, endPoint x: 369, endPoint y: 348, distance: 13.4
click at [369, 348] on textarea "To enrich screen reader interactions, please activate Accessibility in Grammarl…" at bounding box center [440, 364] width 286 height 64
click at [311, 390] on textarea "To enrich screen reader interactions, please activate Accessibility in Grammarl…" at bounding box center [440, 364] width 286 height 64
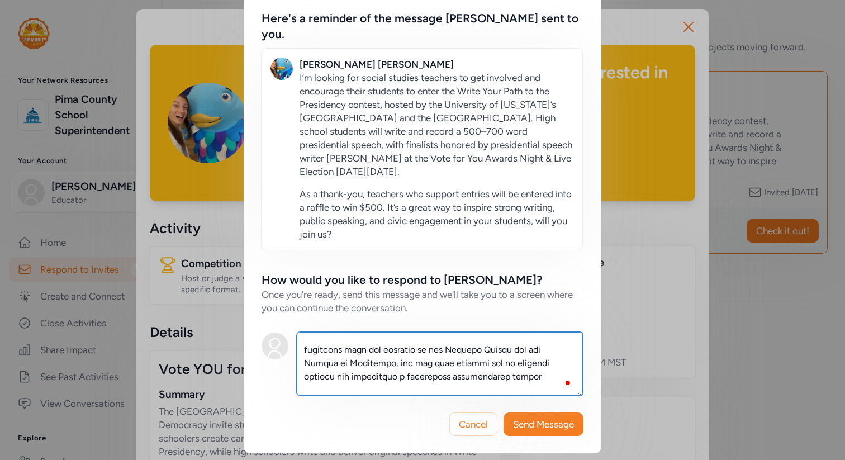
scroll to position [128, 0]
click at [528, 374] on textarea "To enrich screen reader interactions, please activate Accessibility in Grammarl…" at bounding box center [440, 364] width 286 height 64
click at [303, 347] on textarea "To enrich screen reader interactions, please activate Accessibility in Grammarl…" at bounding box center [440, 364] width 286 height 64
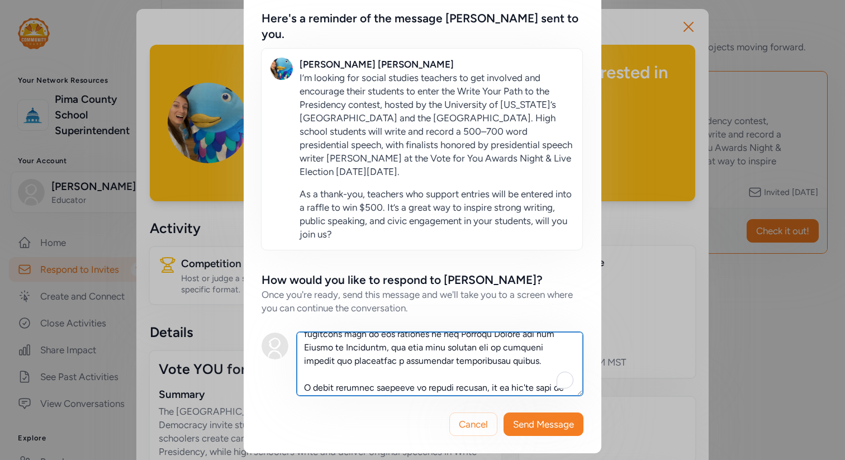
scroll to position [130, 0]
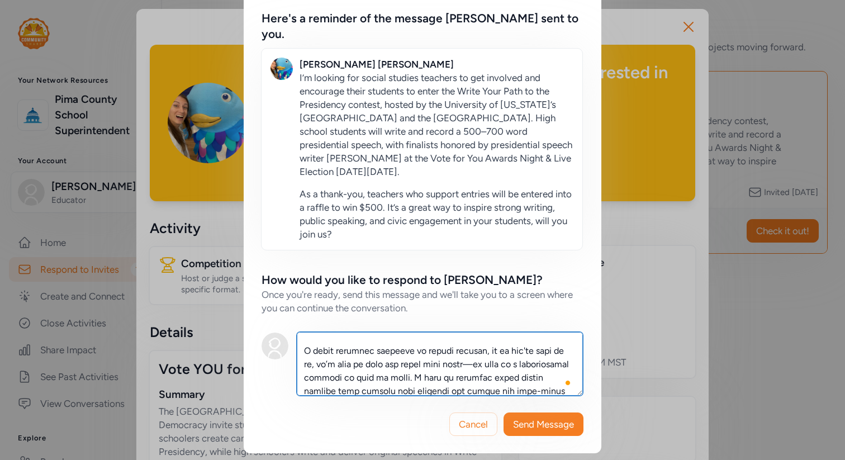
drag, startPoint x: 469, startPoint y: 350, endPoint x: 415, endPoint y: 350, distance: 53.7
click at [415, 350] on textarea "To enrich screen reader interactions, please activate Accessibility in Grammarl…" at bounding box center [440, 364] width 286 height 64
drag, startPoint x: 558, startPoint y: 350, endPoint x: 584, endPoint y: 350, distance: 25.7
click at [584, 350] on div "Here's a reminder of the message [PERSON_NAME] sent to you. [PERSON_NAME] I’m l…" at bounding box center [423, 194] width 358 height 402
click at [442, 363] on textarea "To enrich screen reader interactions, please activate Accessibility in Grammarl…" at bounding box center [440, 364] width 286 height 64
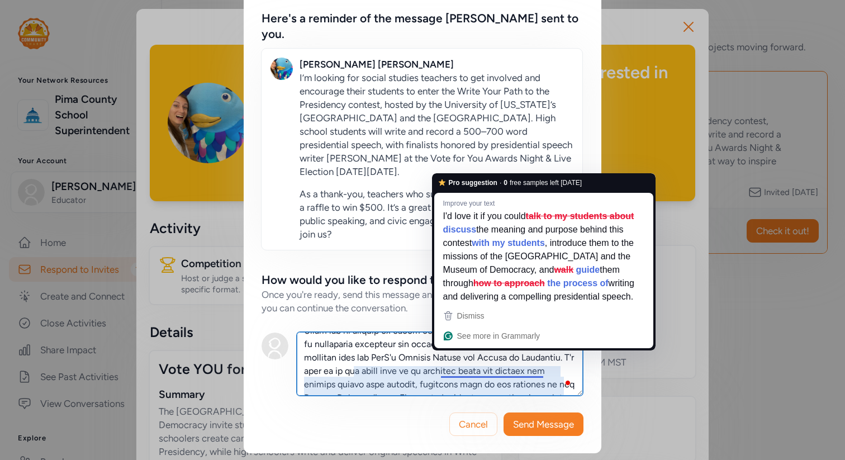
click at [415, 364] on textarea "To enrich screen reader interactions, please activate Accessibility in Grammarl…" at bounding box center [440, 364] width 286 height 64
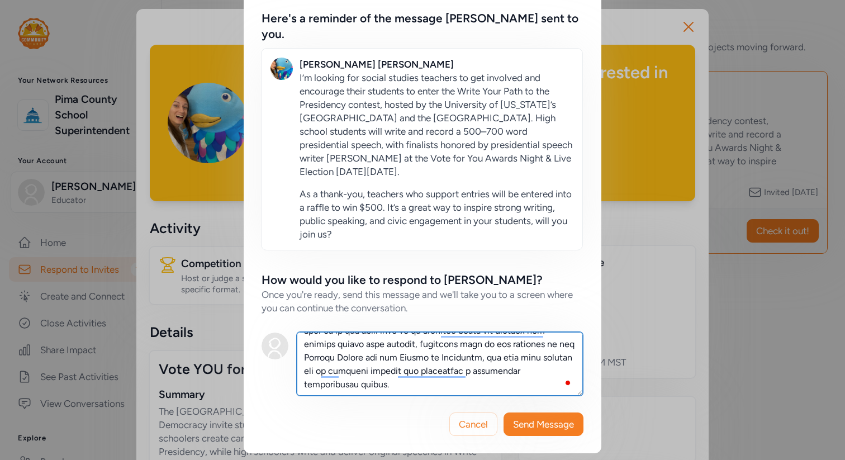
click at [337, 359] on textarea "To enrich screen reader interactions, please activate Accessibility in Grammarl…" at bounding box center [440, 364] width 286 height 64
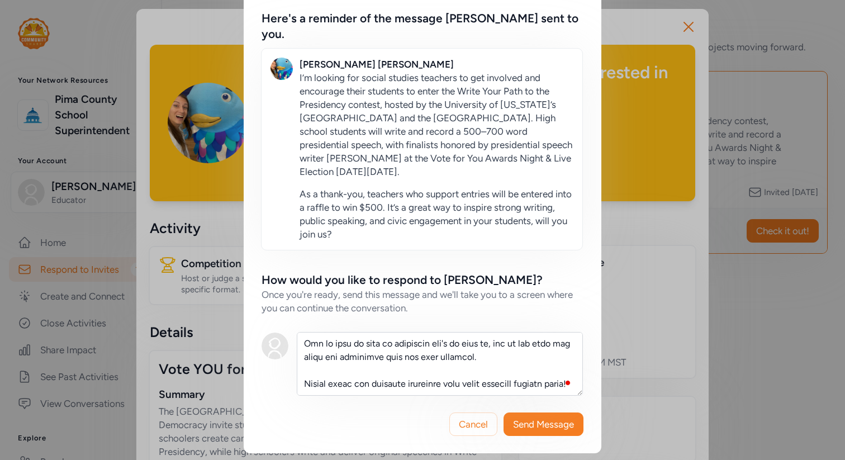
click at [567, 380] on div "Open Grammarly. 1 suggestions." at bounding box center [568, 383] width 6 height 6
click at [569, 381] on div "Open Grammarly. 1 suggestions." at bounding box center [568, 383] width 6 height 6
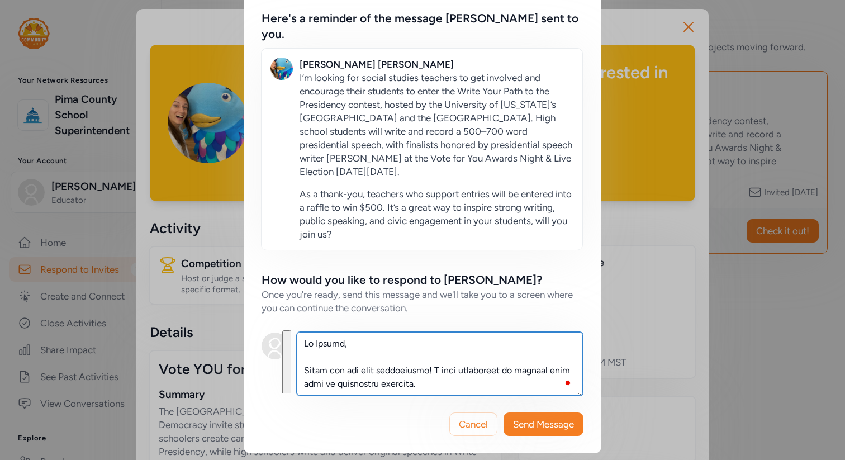
drag, startPoint x: 370, startPoint y: 383, endPoint x: 326, endPoint y: 291, distance: 101.7
click at [326, 291] on div "How would you like to respond to [PERSON_NAME]? Once you're ready, send this me…" at bounding box center [423, 333] width 322 height 123
click at [516, 359] on textarea "To enrich screen reader interactions, please activate Accessibility in Grammarl…" at bounding box center [440, 364] width 286 height 64
drag, startPoint x: 469, startPoint y: 386, endPoint x: 390, endPoint y: 297, distance: 119.1
click at [390, 297] on div "How would you like to respond to [PERSON_NAME]? Once you're ready, send this me…" at bounding box center [423, 333] width 322 height 123
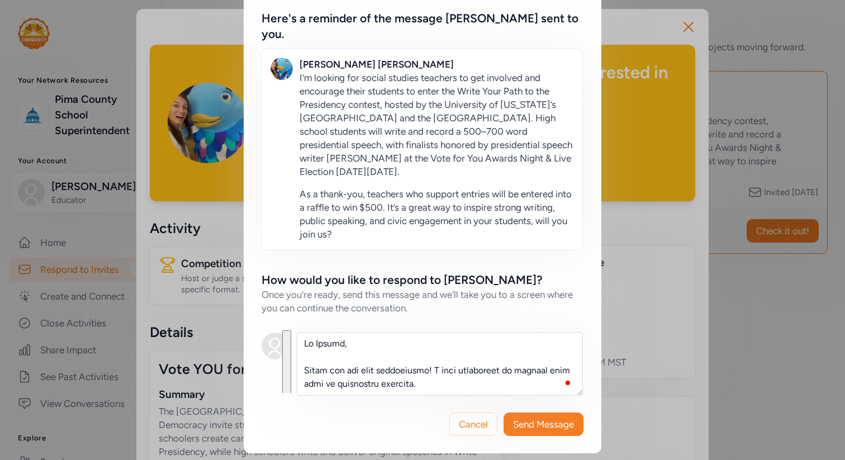
click at [568, 380] on div "Open Grammarly. 1 suggestions." at bounding box center [568, 383] width 6 height 6
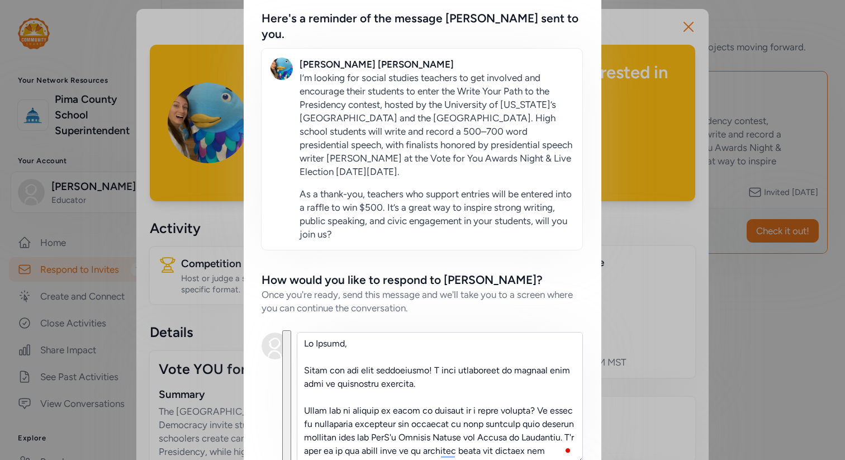
drag, startPoint x: 581, startPoint y: 392, endPoint x: 633, endPoint y: 459, distance: 84.9
click at [633, 459] on div "Continue Connecting On the next screen, you'll be able to chat directly with th…" at bounding box center [422, 215] width 845 height 629
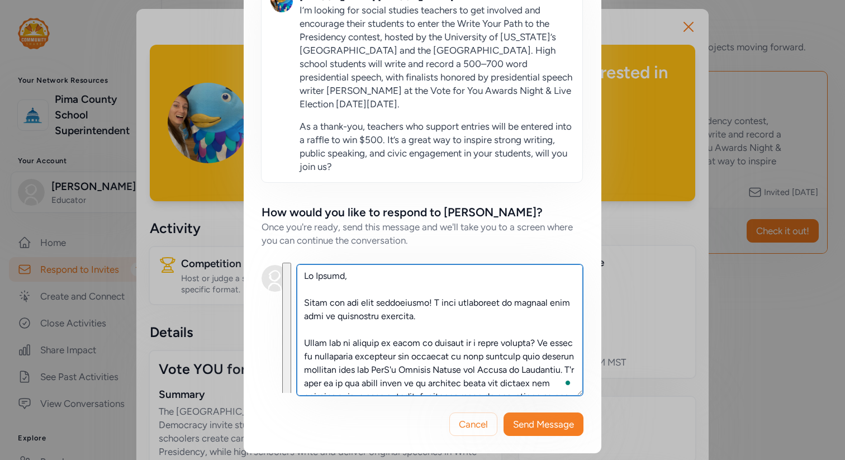
drag, startPoint x: 501, startPoint y: 381, endPoint x: 399, endPoint y: 228, distance: 183.4
click at [399, 228] on div "How would you like to respond to [PERSON_NAME]? Once you're ready, send this me…" at bounding box center [423, 300] width 322 height 191
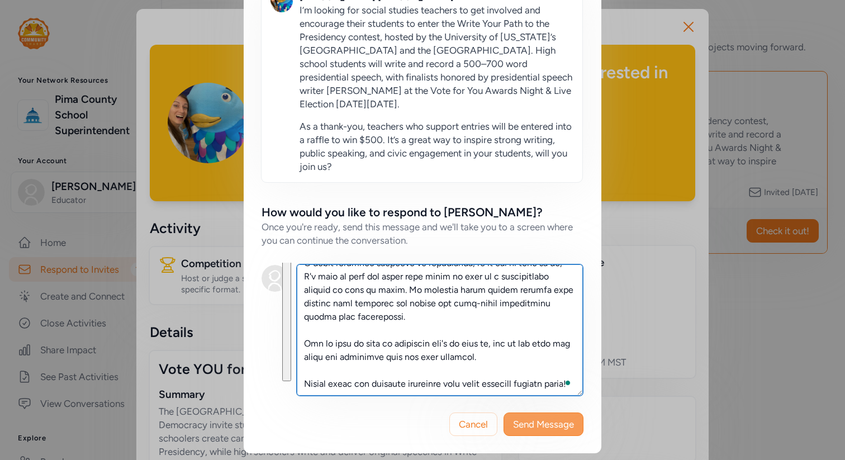
type textarea "Hi [PERSON_NAME], Thank you for this opportunity! I will definitely be sharing …"
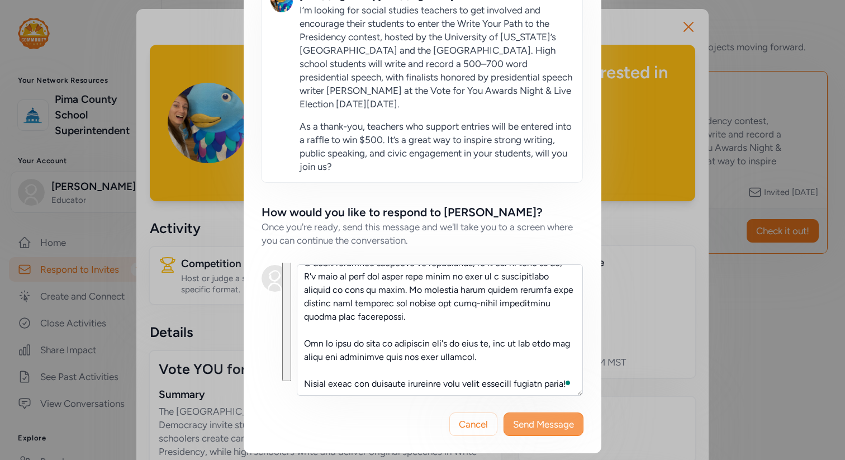
click at [528, 424] on span "Send Message" at bounding box center [543, 424] width 61 height 13
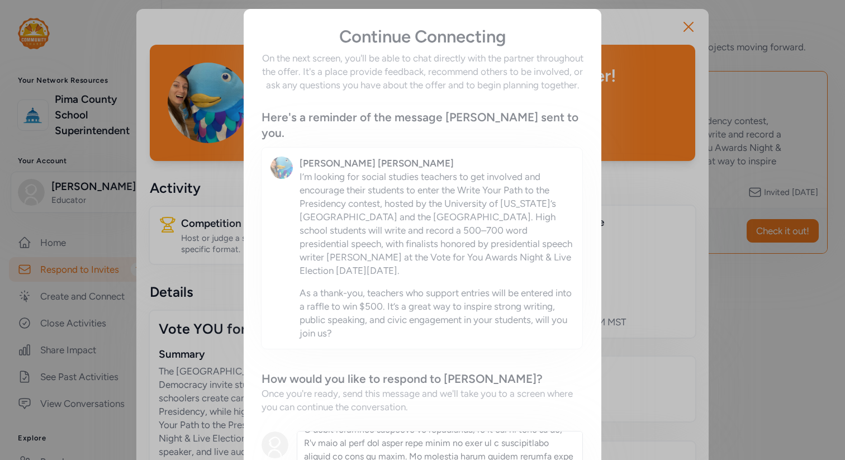
click at [275, 211] on div "Continue Connecting On the next screen, you'll be able to chat directly with th…" at bounding box center [423, 314] width 358 height 611
